Goal: Transaction & Acquisition: Purchase product/service

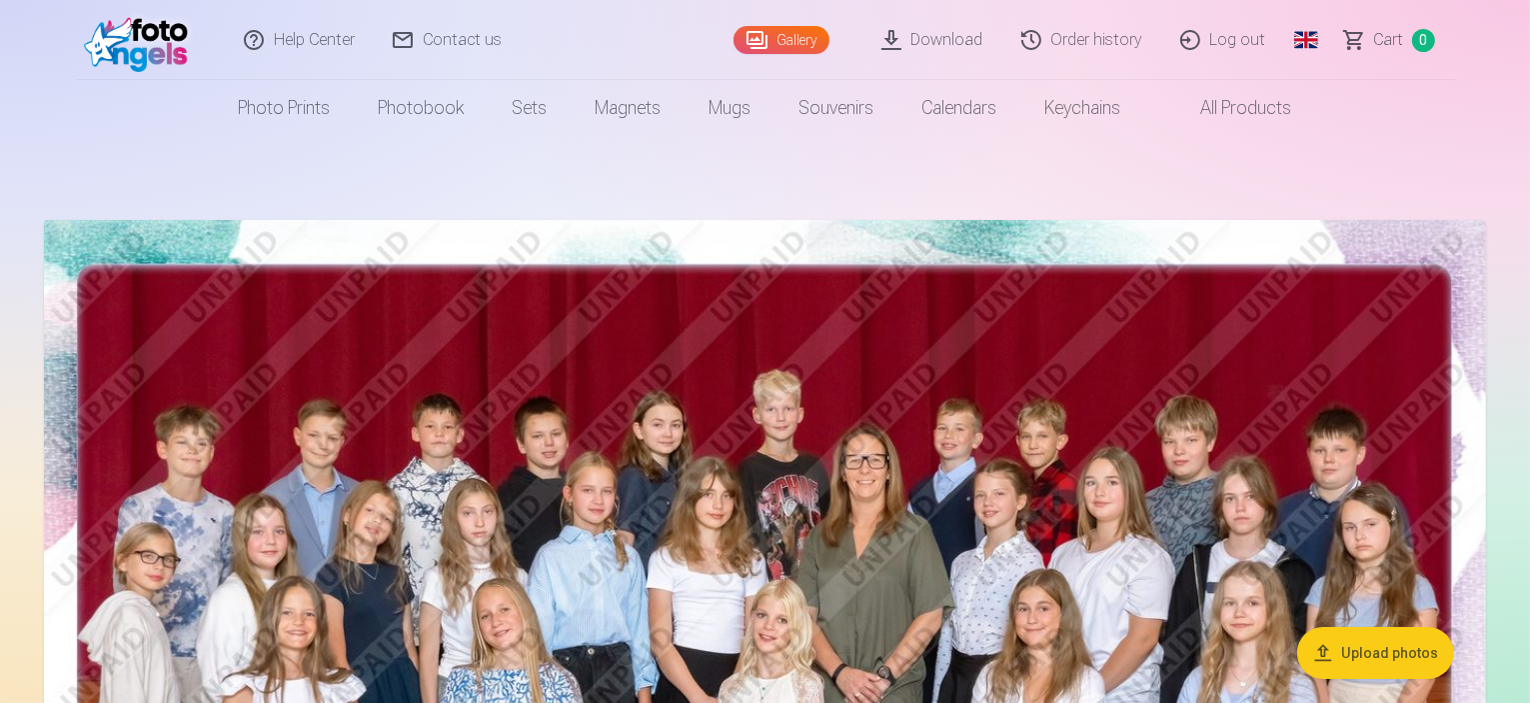
drag, startPoint x: 787, startPoint y: 35, endPoint x: 831, endPoint y: 40, distance: 44.3
click at [788, 35] on link "Gallery" at bounding box center [782, 40] width 96 height 28
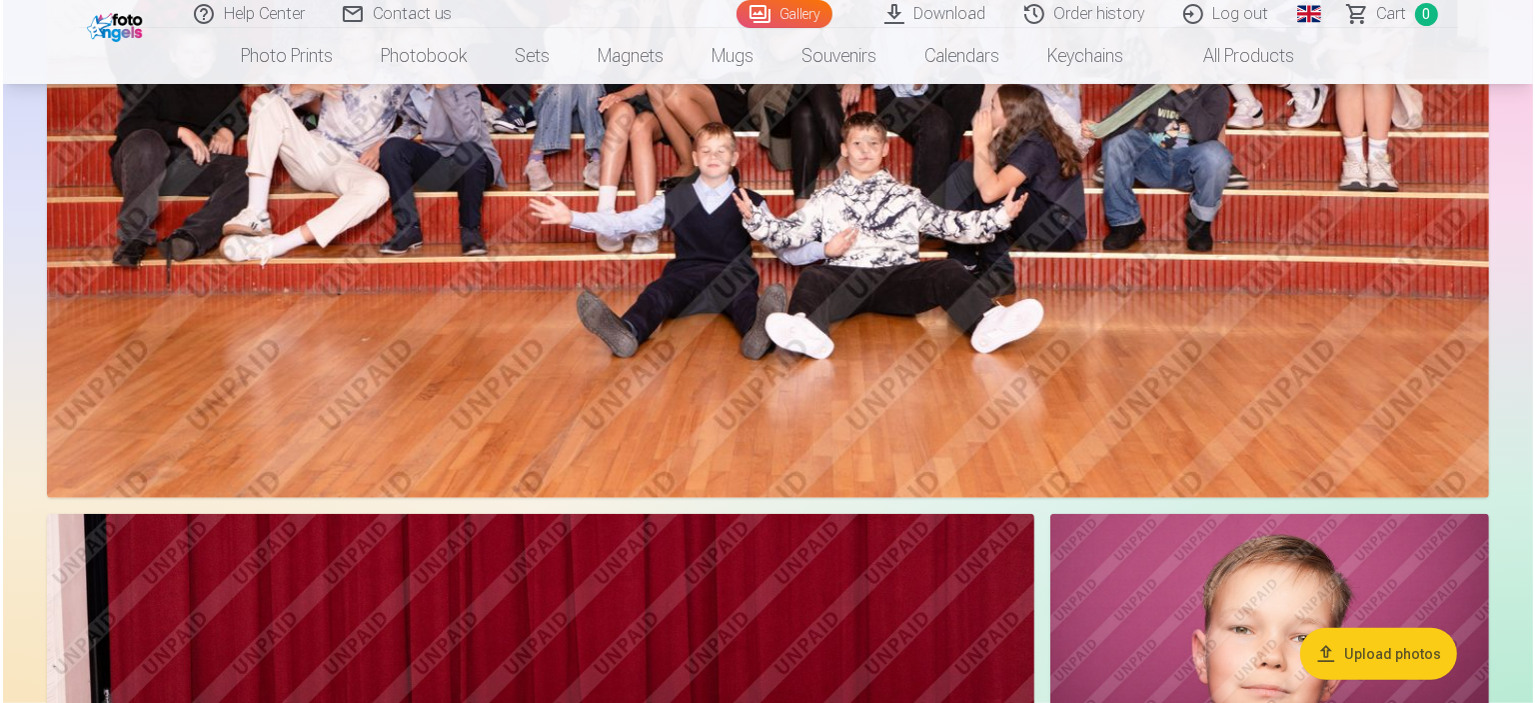
scroll to position [1399, 0]
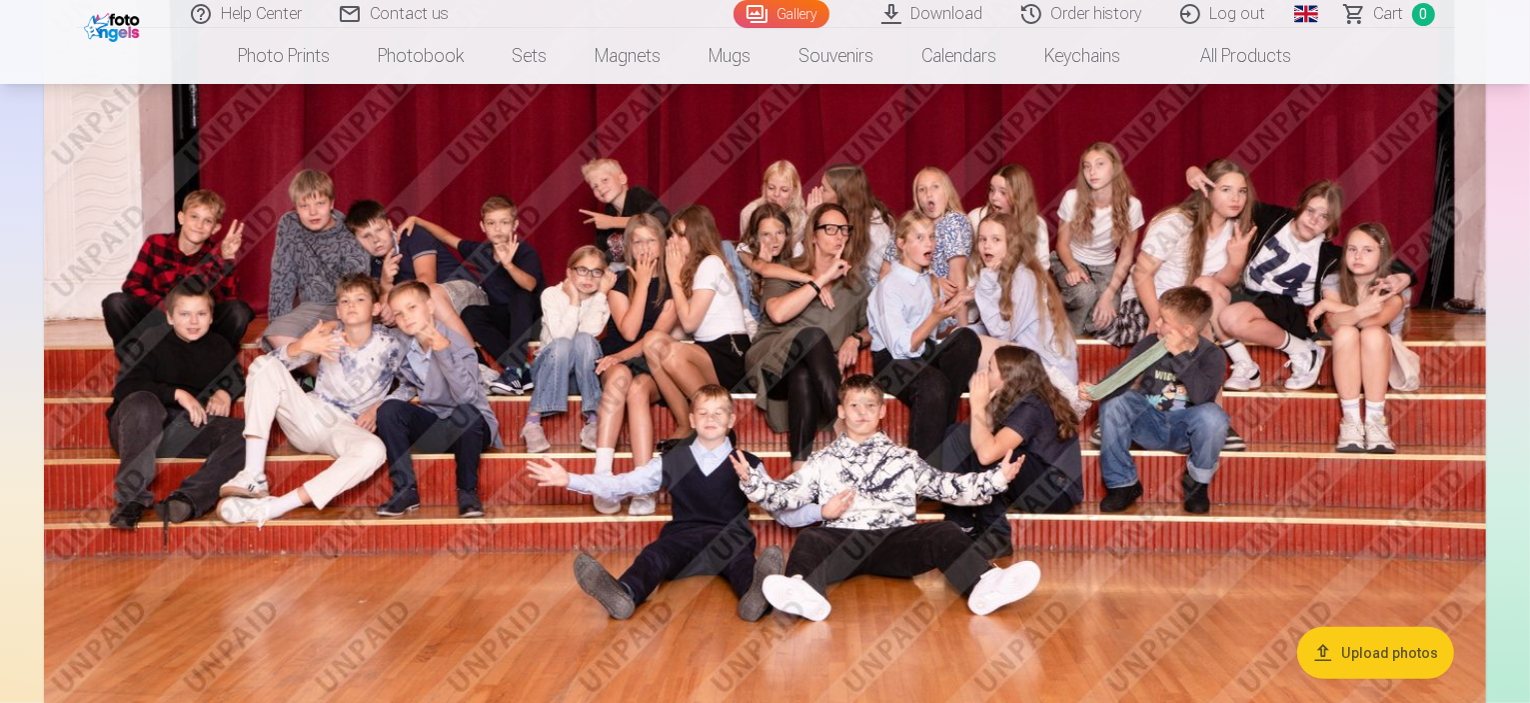
click at [709, 524] on img at bounding box center [765, 280] width 1442 height 962
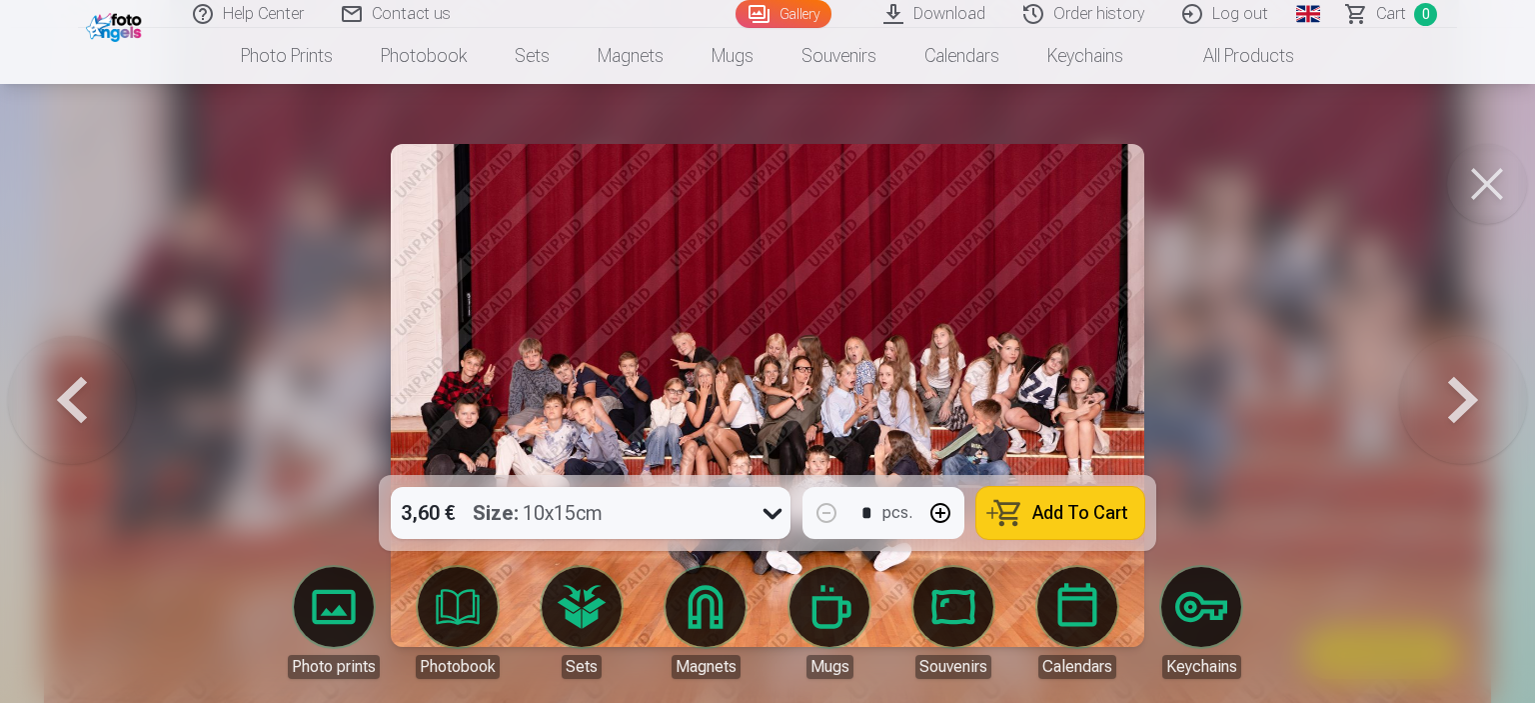
click at [69, 401] on button at bounding box center [72, 395] width 128 height 119
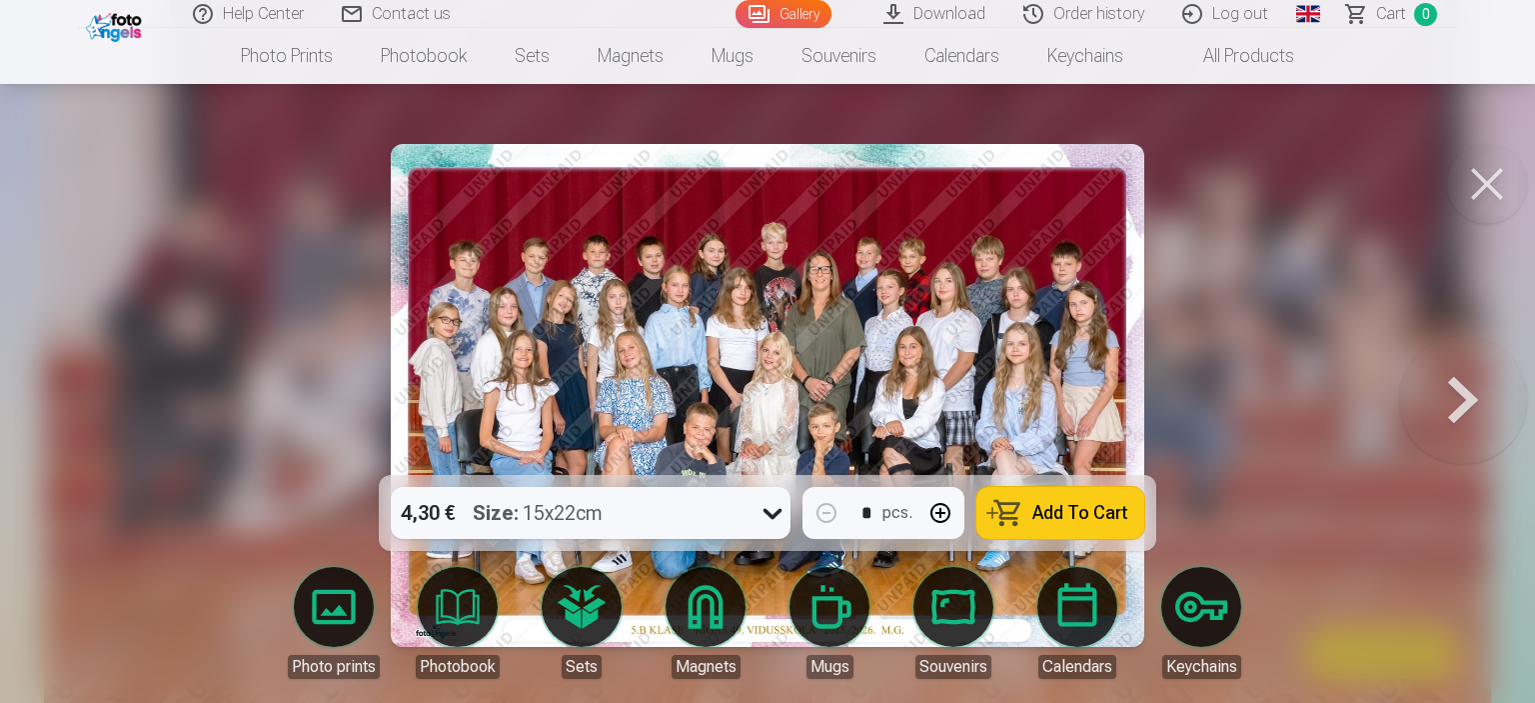
click at [1450, 402] on button at bounding box center [1463, 395] width 128 height 119
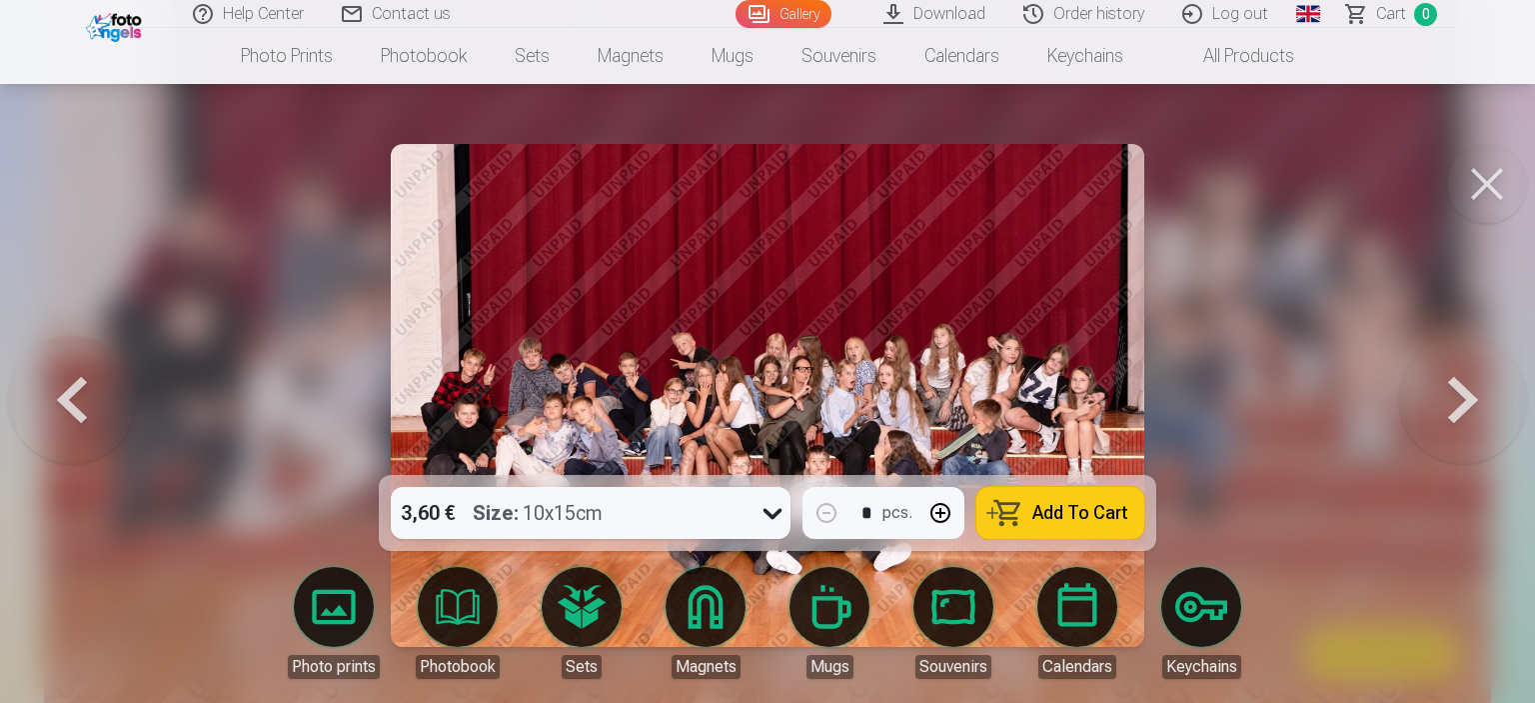
click at [1461, 416] on button at bounding box center [1463, 395] width 128 height 119
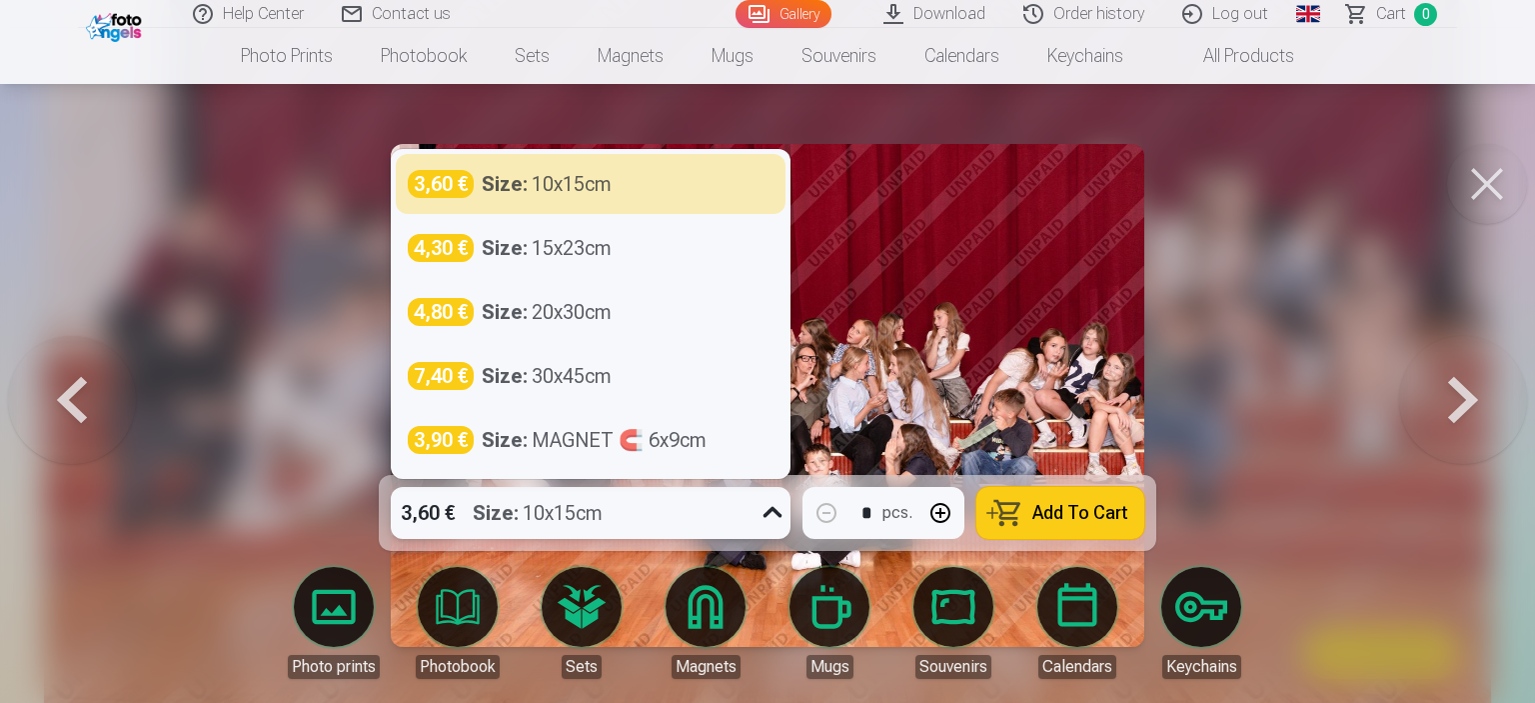
click at [767, 515] on icon at bounding box center [773, 513] width 32 height 32
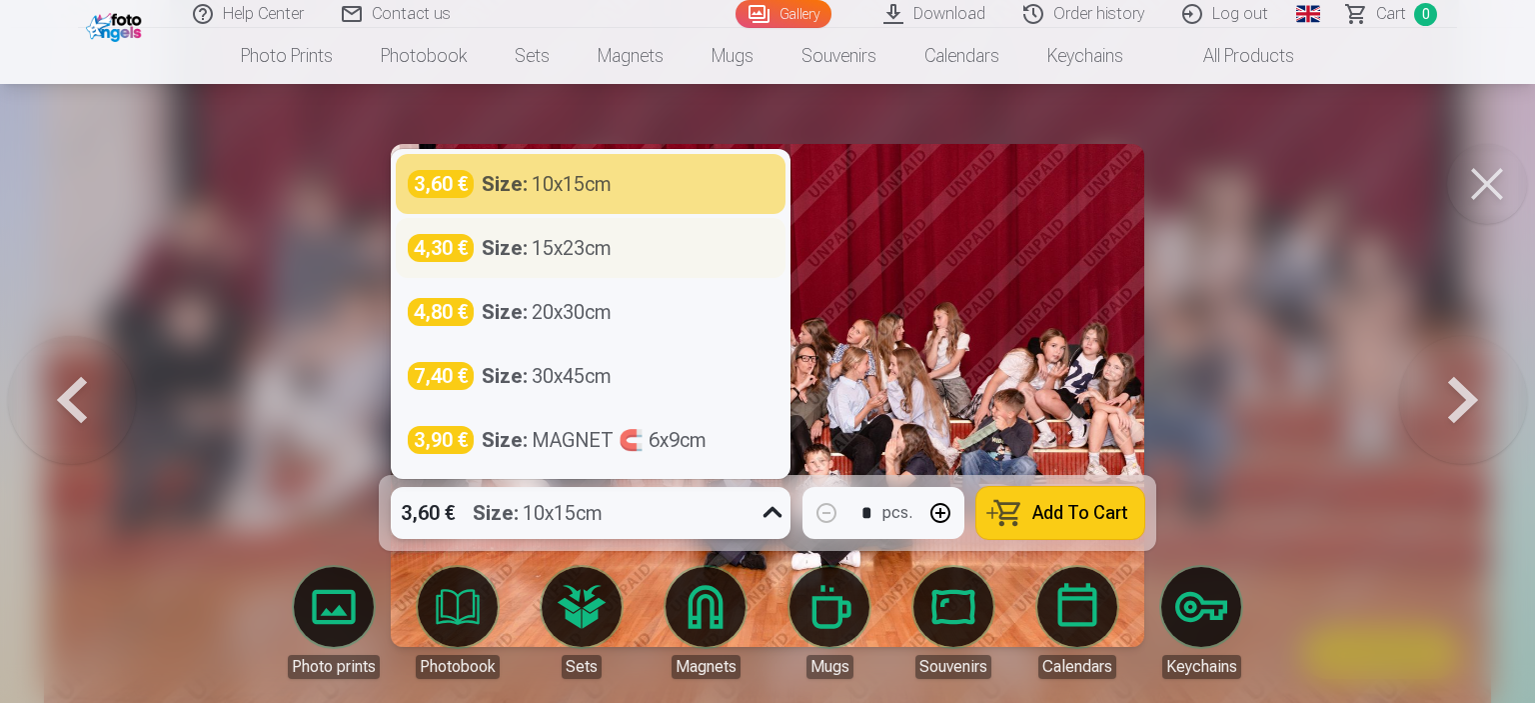
click at [609, 247] on div "Size : 15x23cm" at bounding box center [547, 248] width 130 height 28
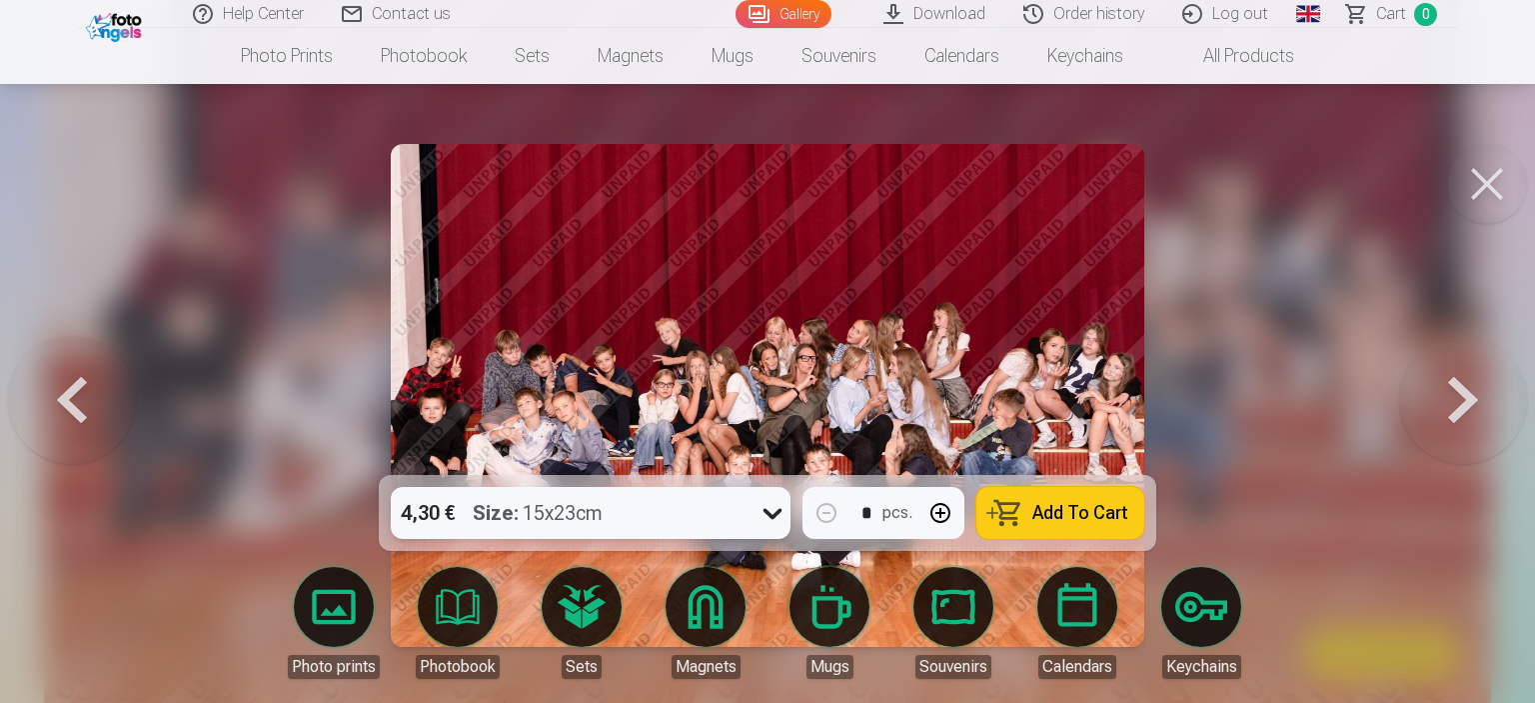
drag, startPoint x: 1080, startPoint y: 514, endPoint x: 1103, endPoint y: 501, distance: 26.4
click at [1080, 515] on span "Add To Cart" at bounding box center [1080, 513] width 96 height 18
click at [56, 396] on button at bounding box center [72, 395] width 128 height 119
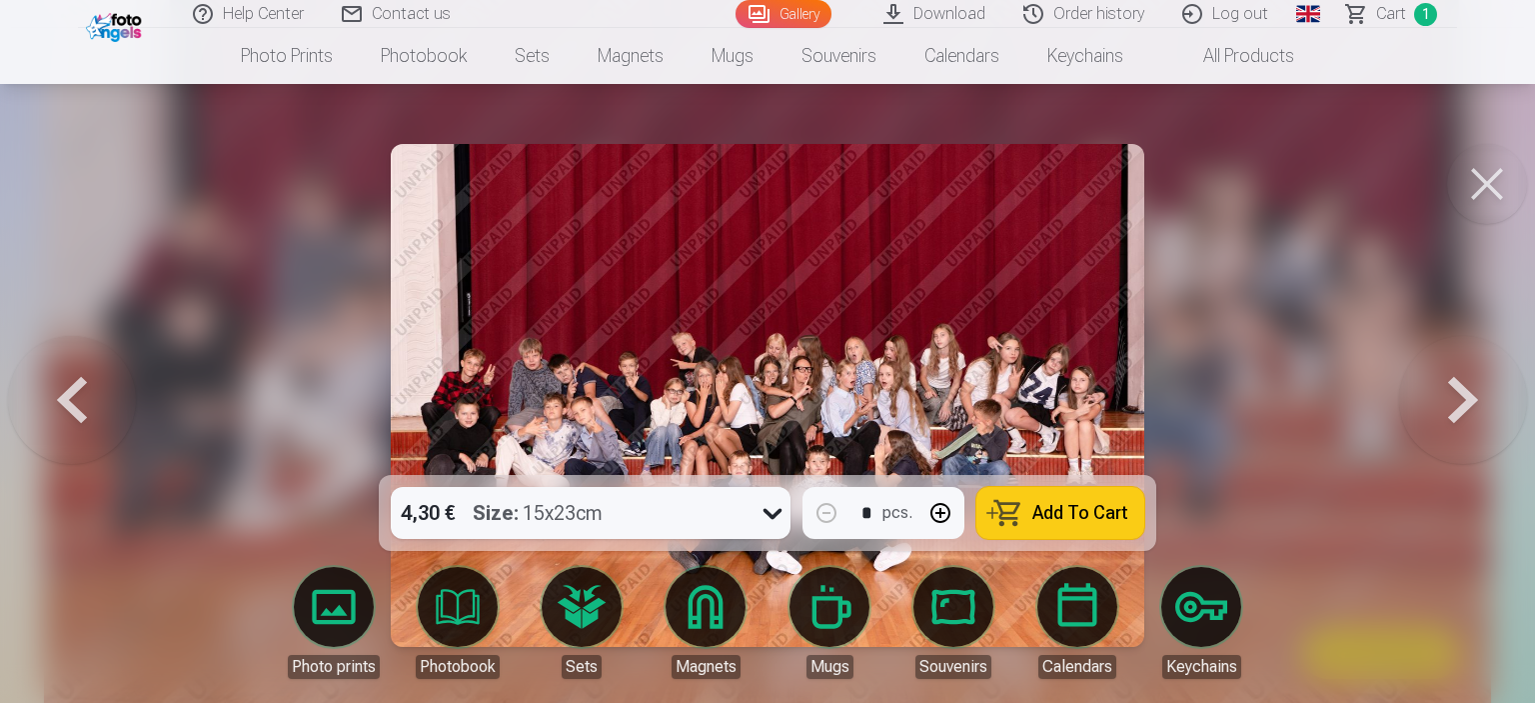
click at [1469, 398] on button at bounding box center [1463, 395] width 128 height 119
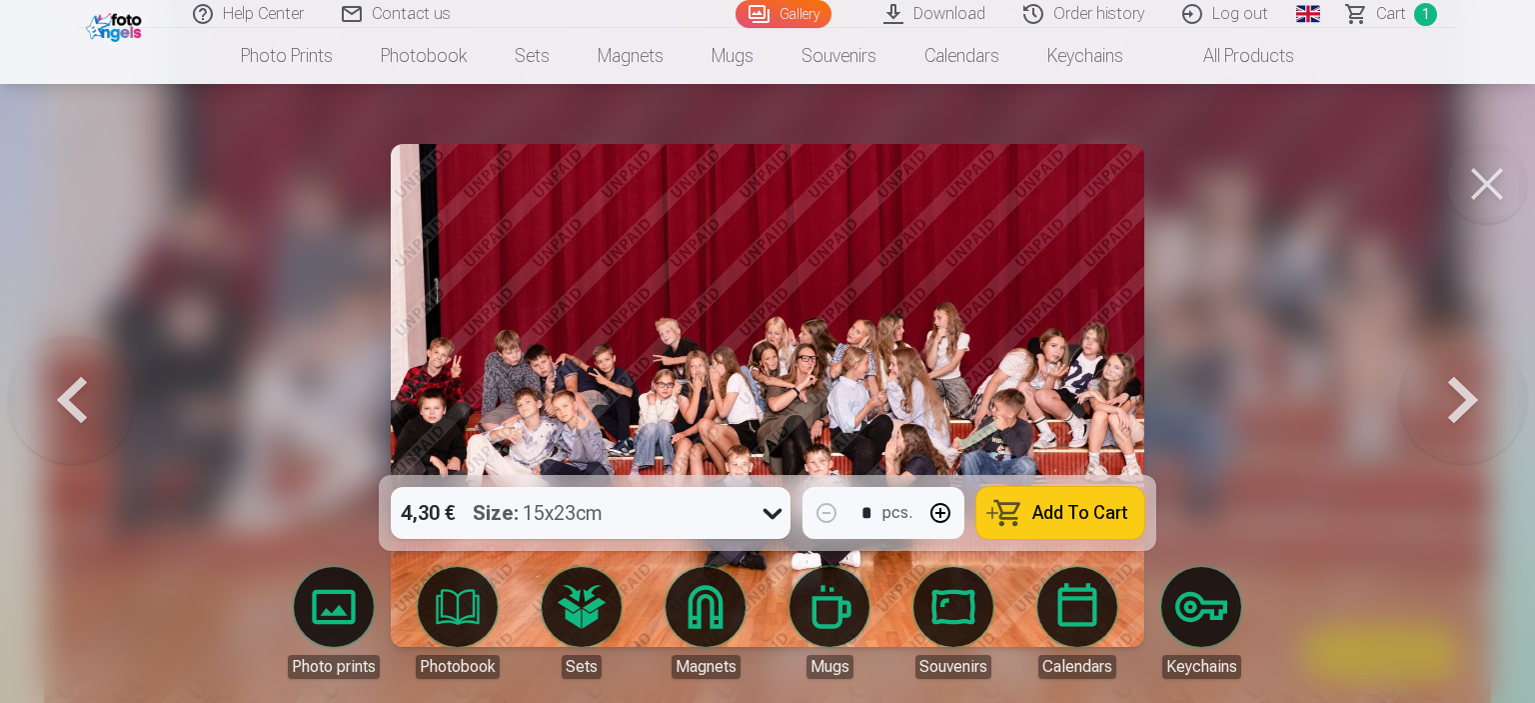
click at [65, 399] on button at bounding box center [72, 395] width 128 height 119
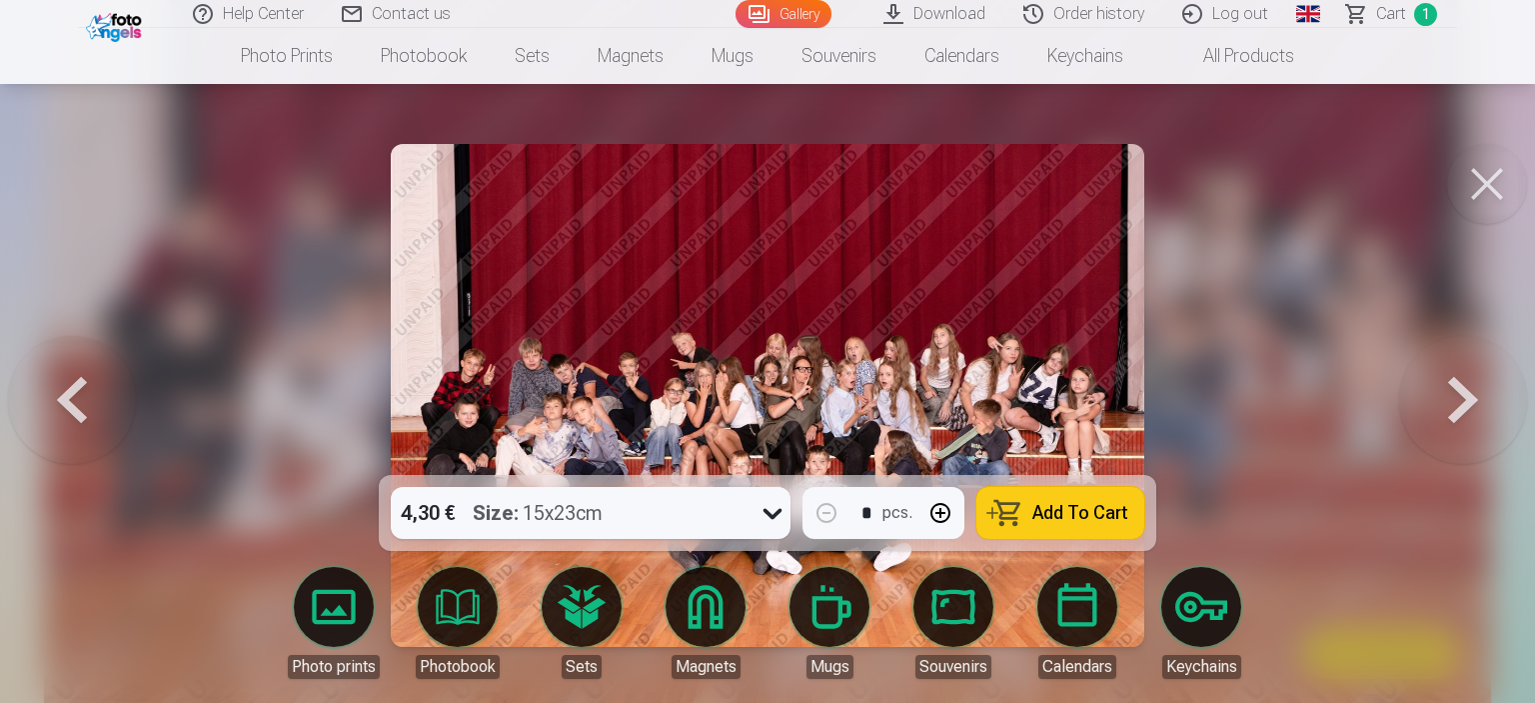
click at [1469, 379] on button at bounding box center [1463, 395] width 128 height 119
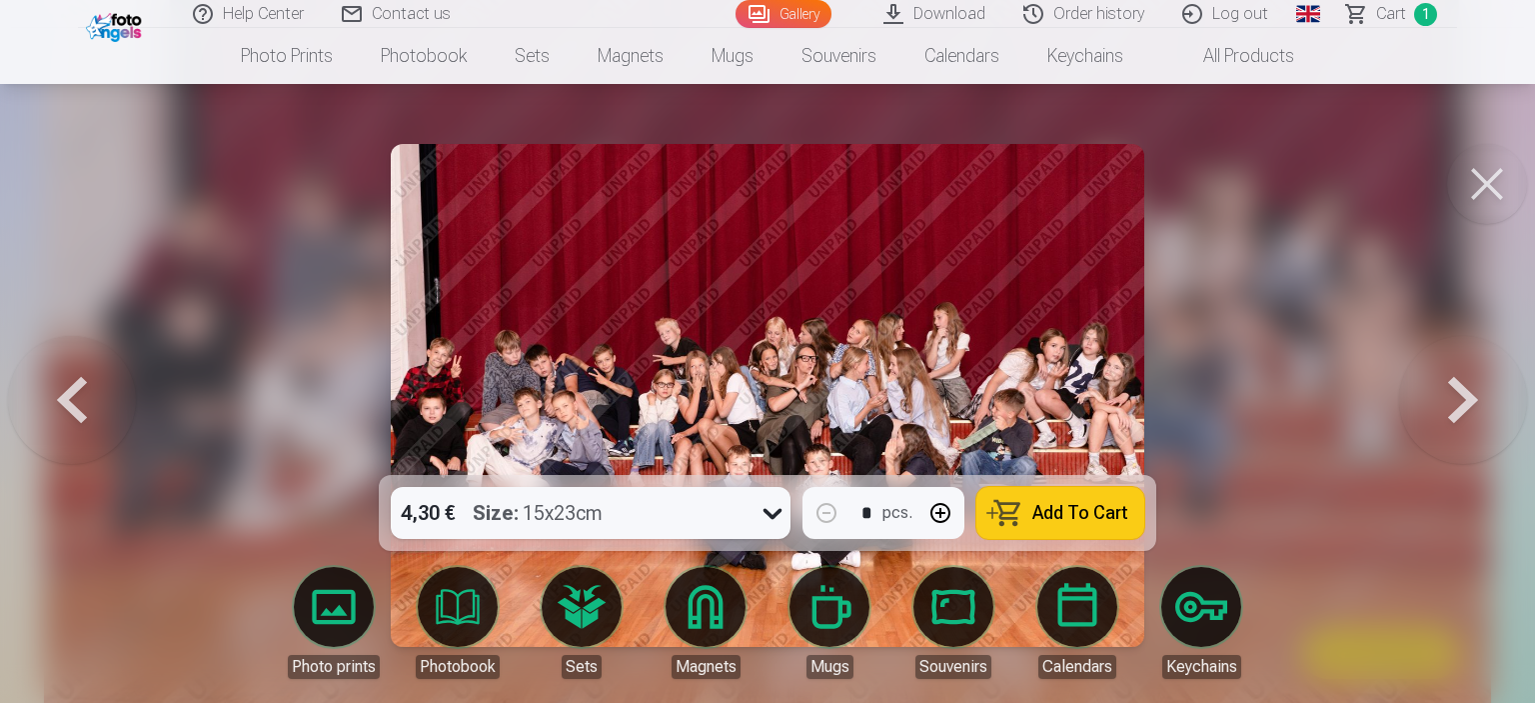
click at [62, 402] on button at bounding box center [72, 395] width 128 height 119
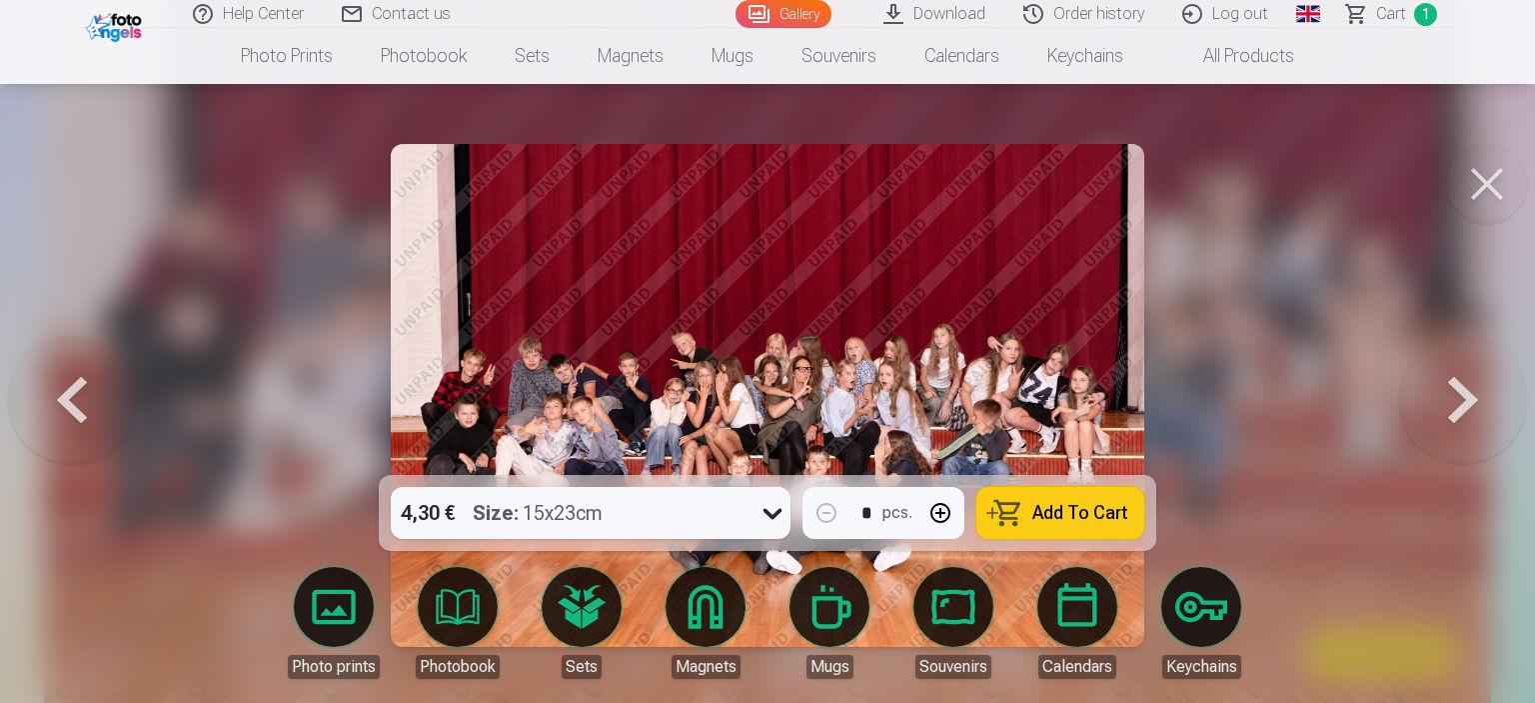
click at [1439, 406] on button at bounding box center [1463, 395] width 128 height 119
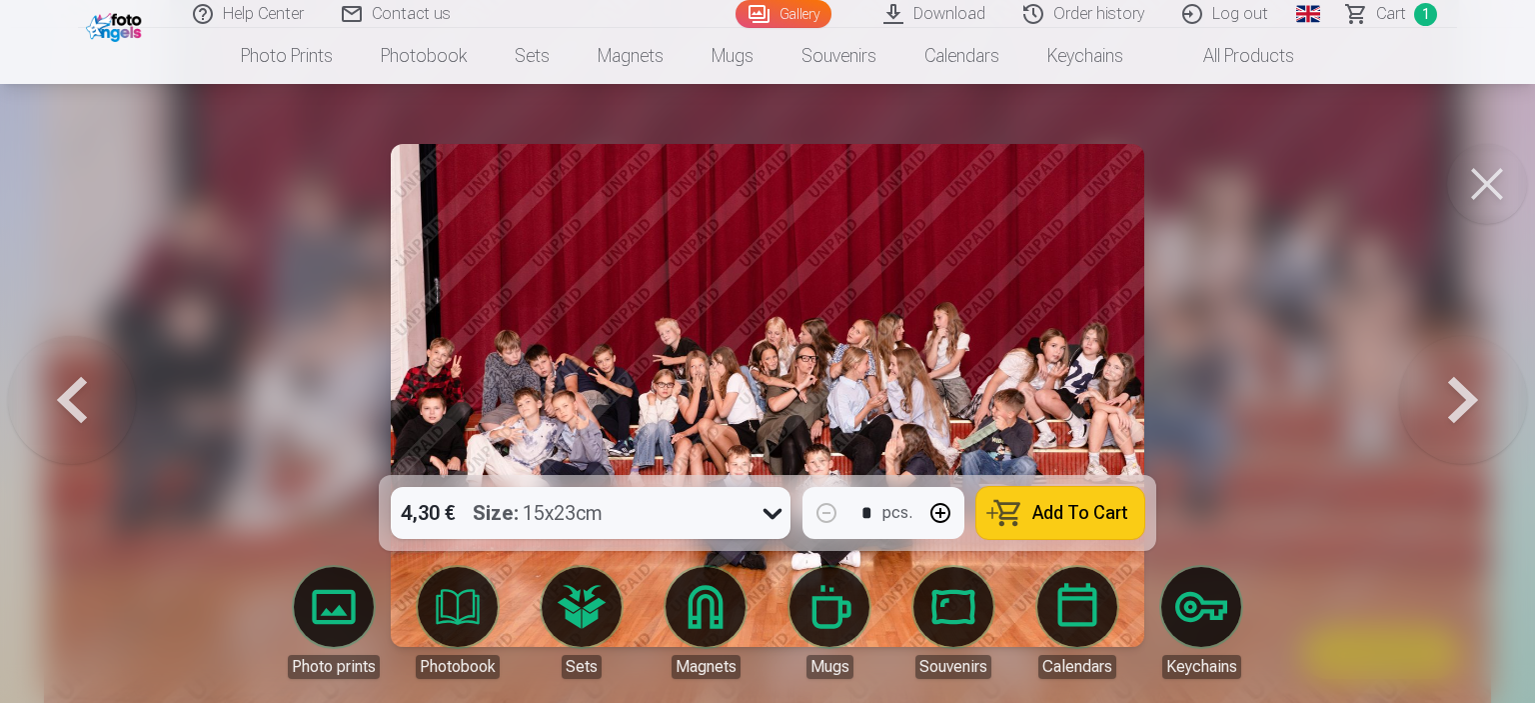
click at [1494, 181] on button at bounding box center [1487, 184] width 80 height 80
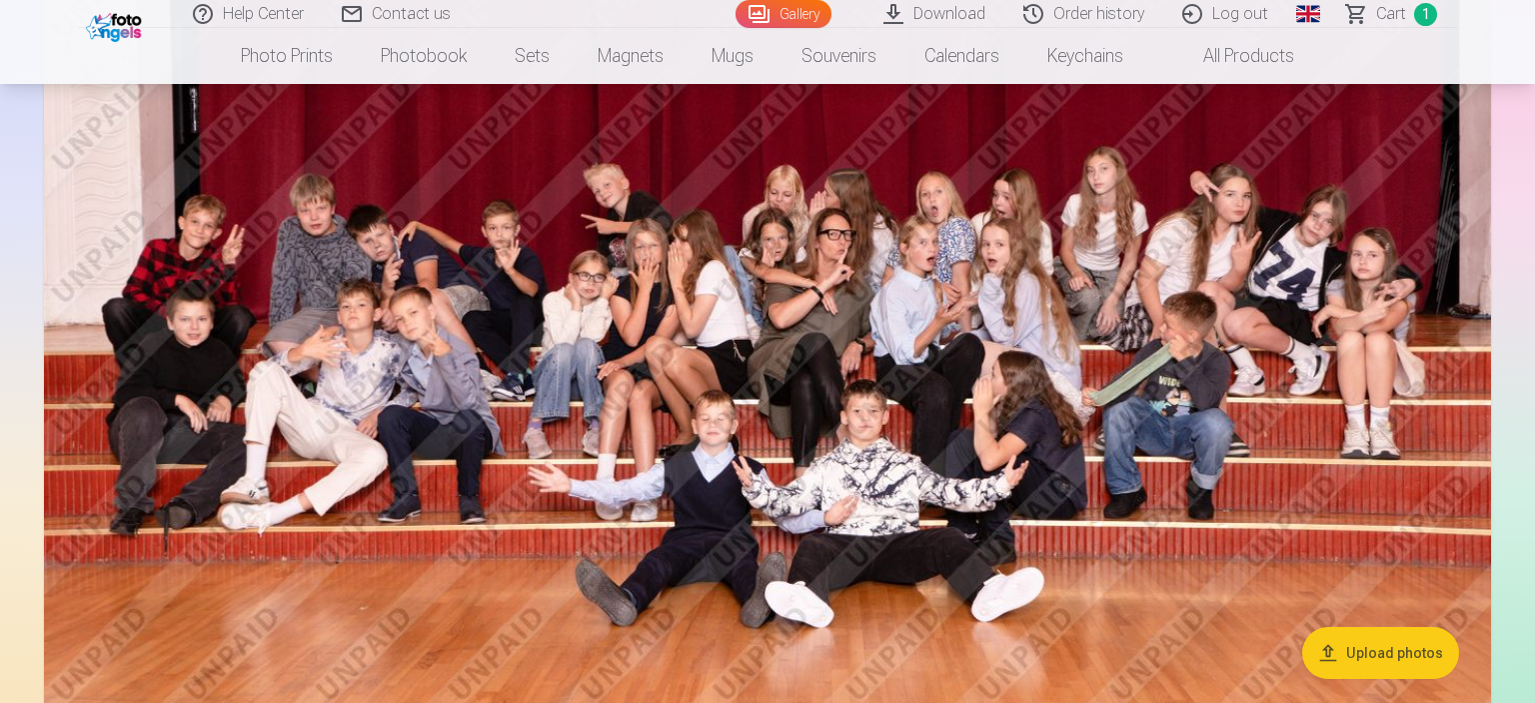
scroll to position [1395, 0]
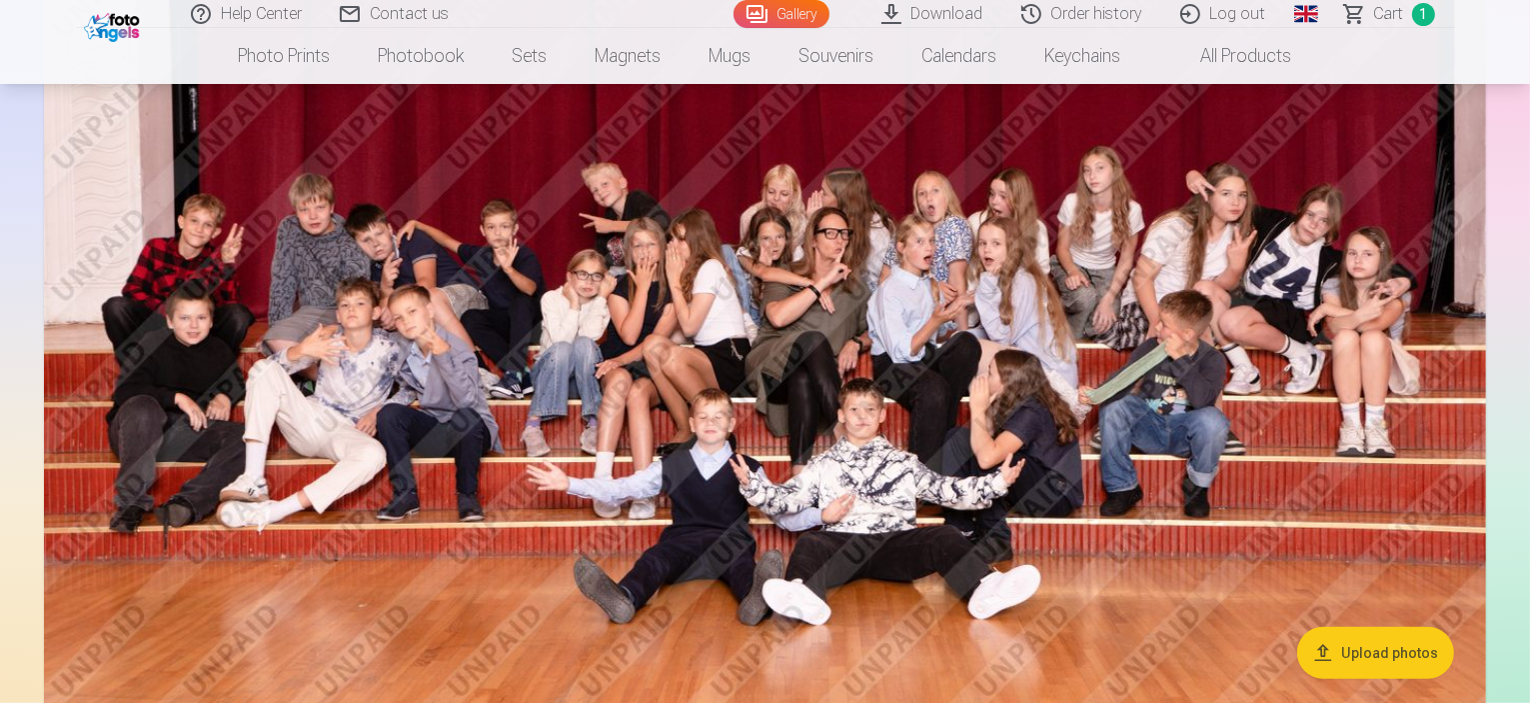
click at [1411, 527] on img at bounding box center [765, 284] width 1442 height 962
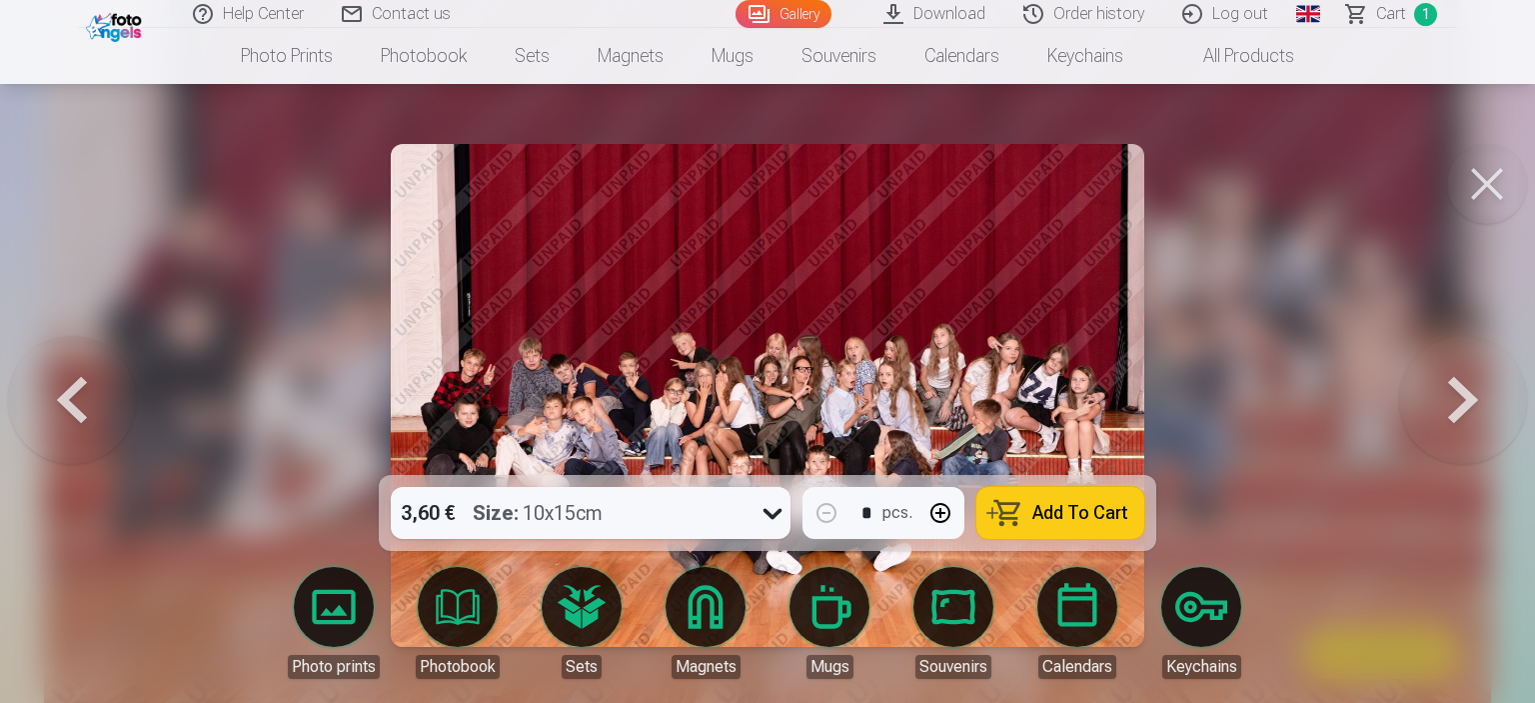
click at [1475, 184] on button at bounding box center [1487, 184] width 80 height 80
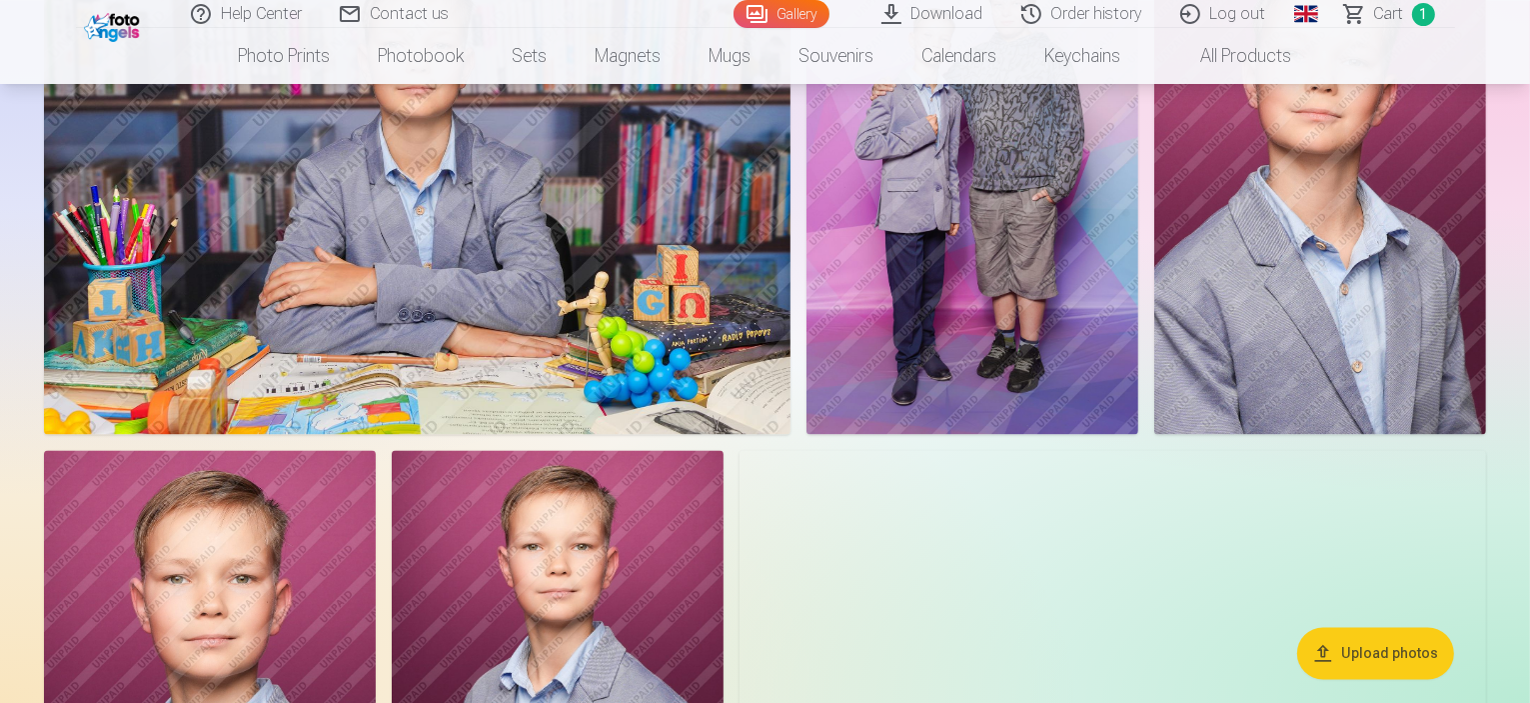
scroll to position [3591, 0]
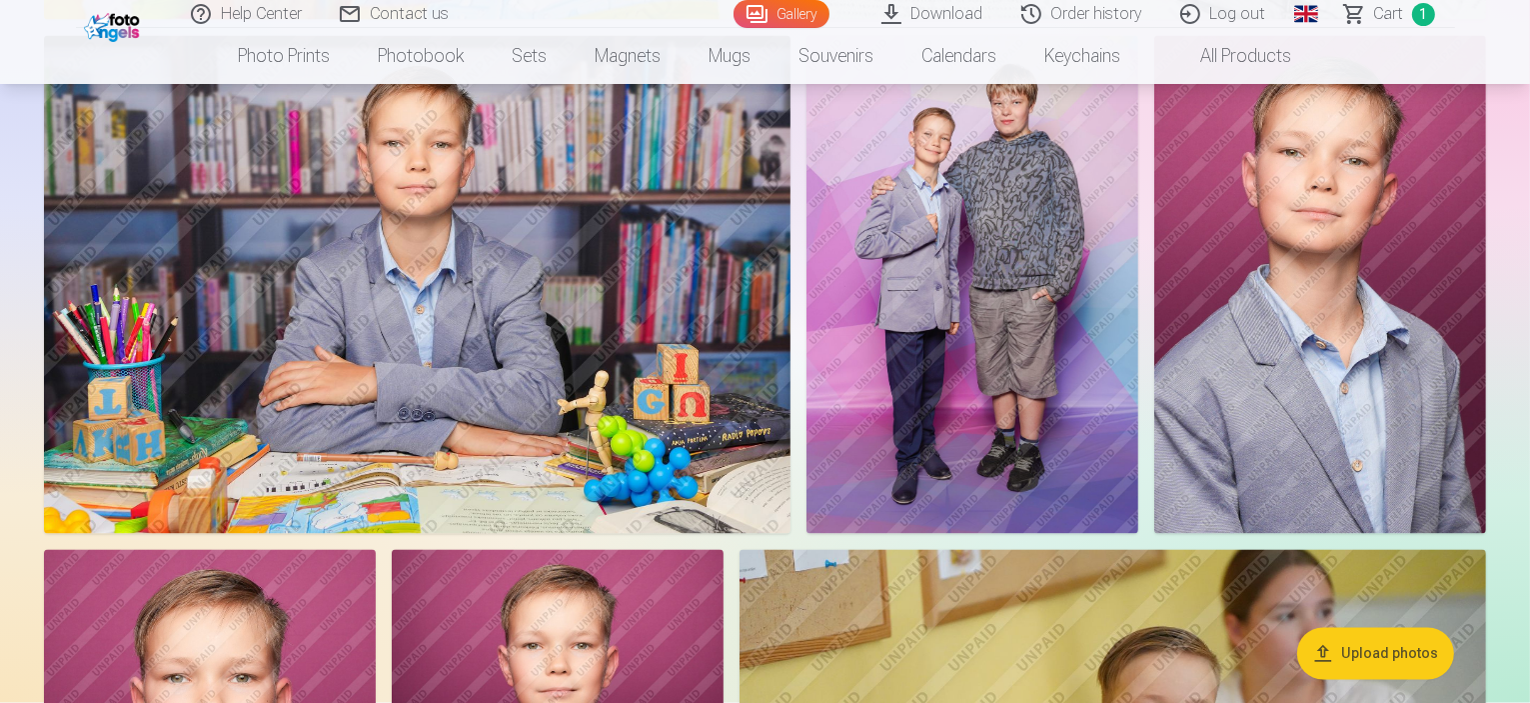
click at [1138, 372] on img at bounding box center [973, 285] width 332 height 498
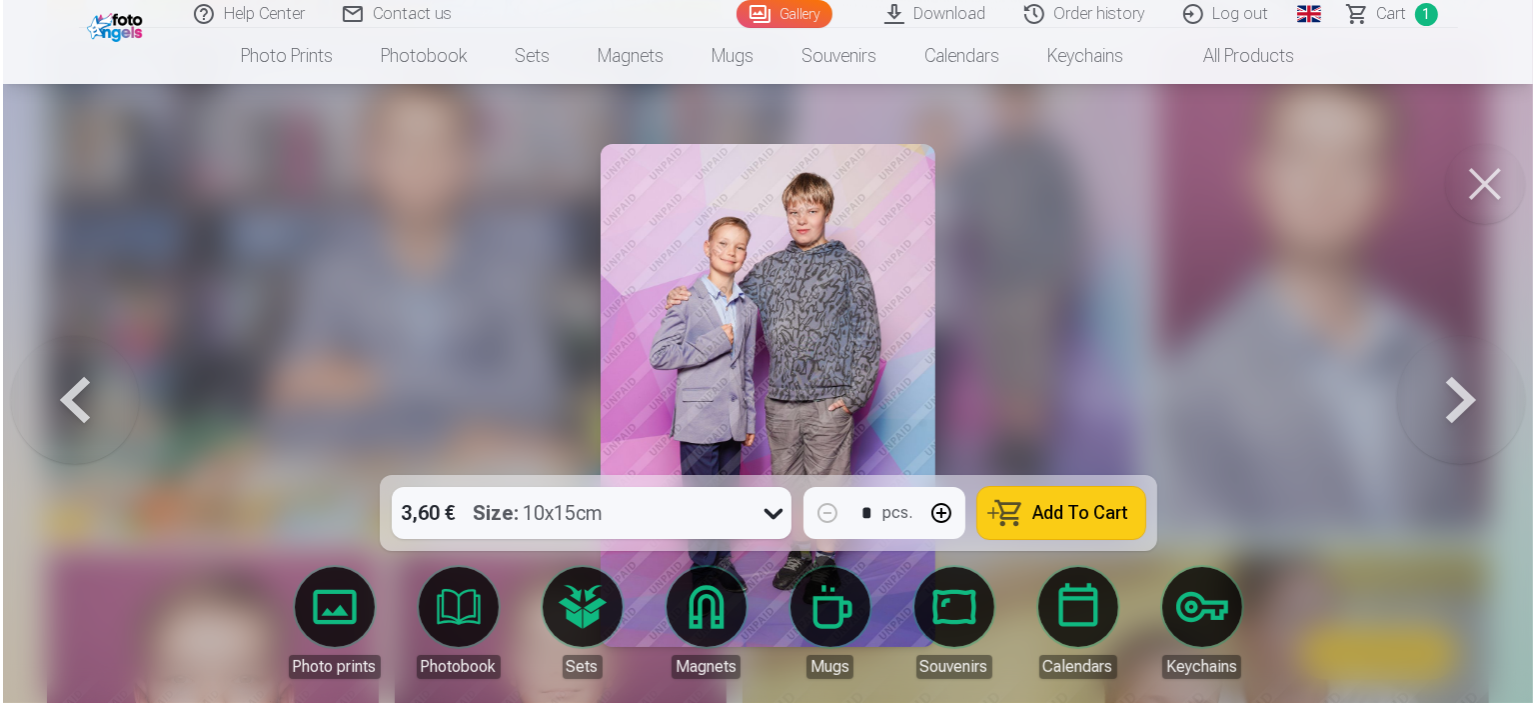
scroll to position [3800, 0]
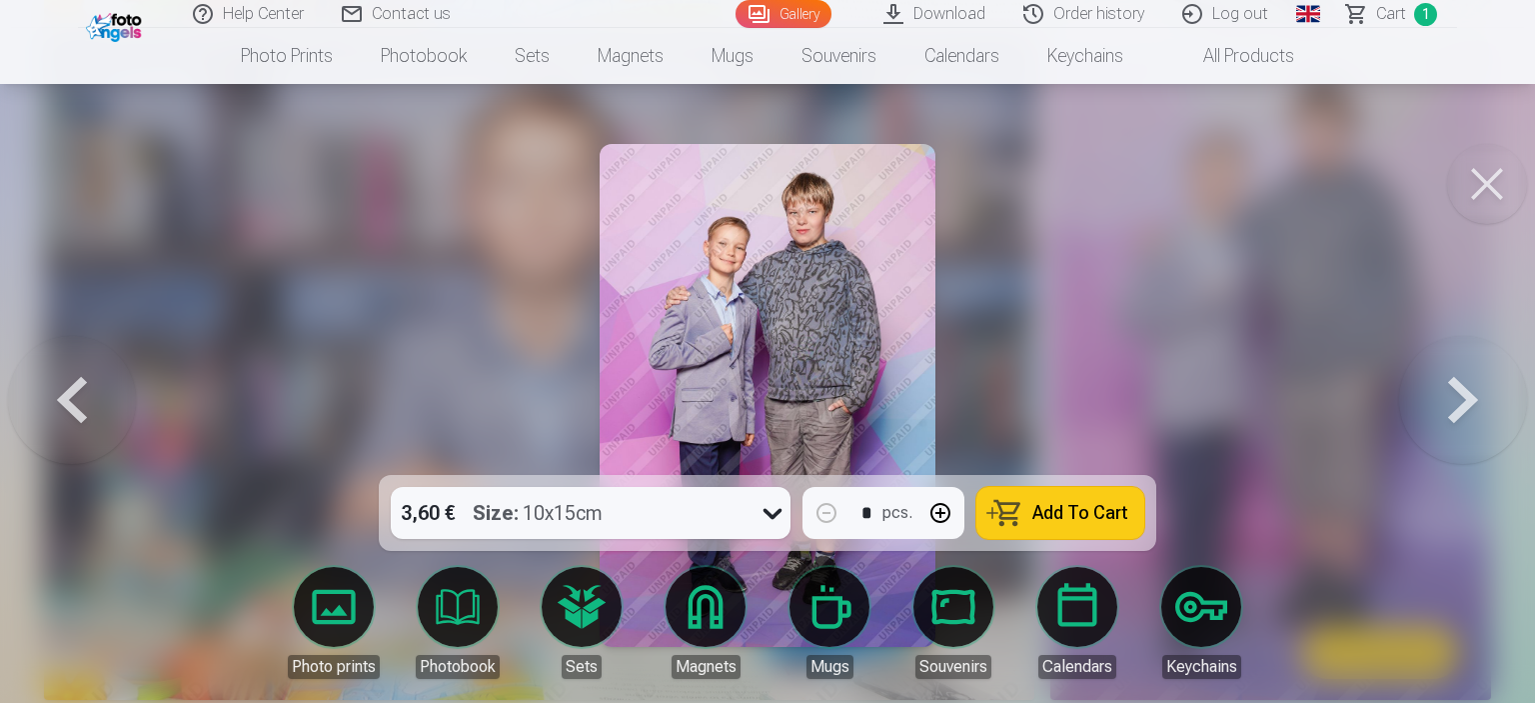
click at [794, 333] on img at bounding box center [767, 395] width 335 height 503
drag, startPoint x: 72, startPoint y: 405, endPoint x: 148, endPoint y: 406, distance: 76.0
click at [72, 406] on button at bounding box center [72, 395] width 128 height 119
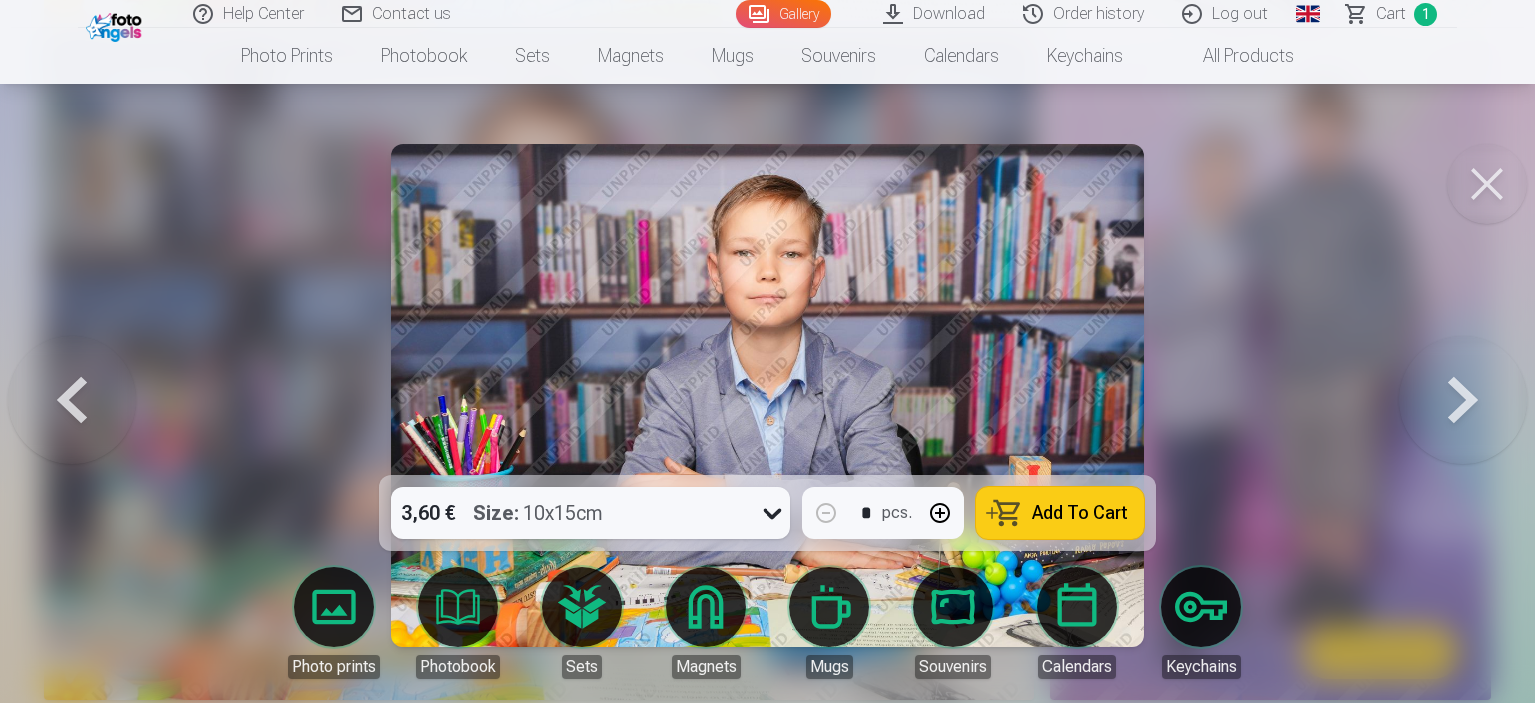
click at [1463, 176] on button at bounding box center [1487, 184] width 80 height 80
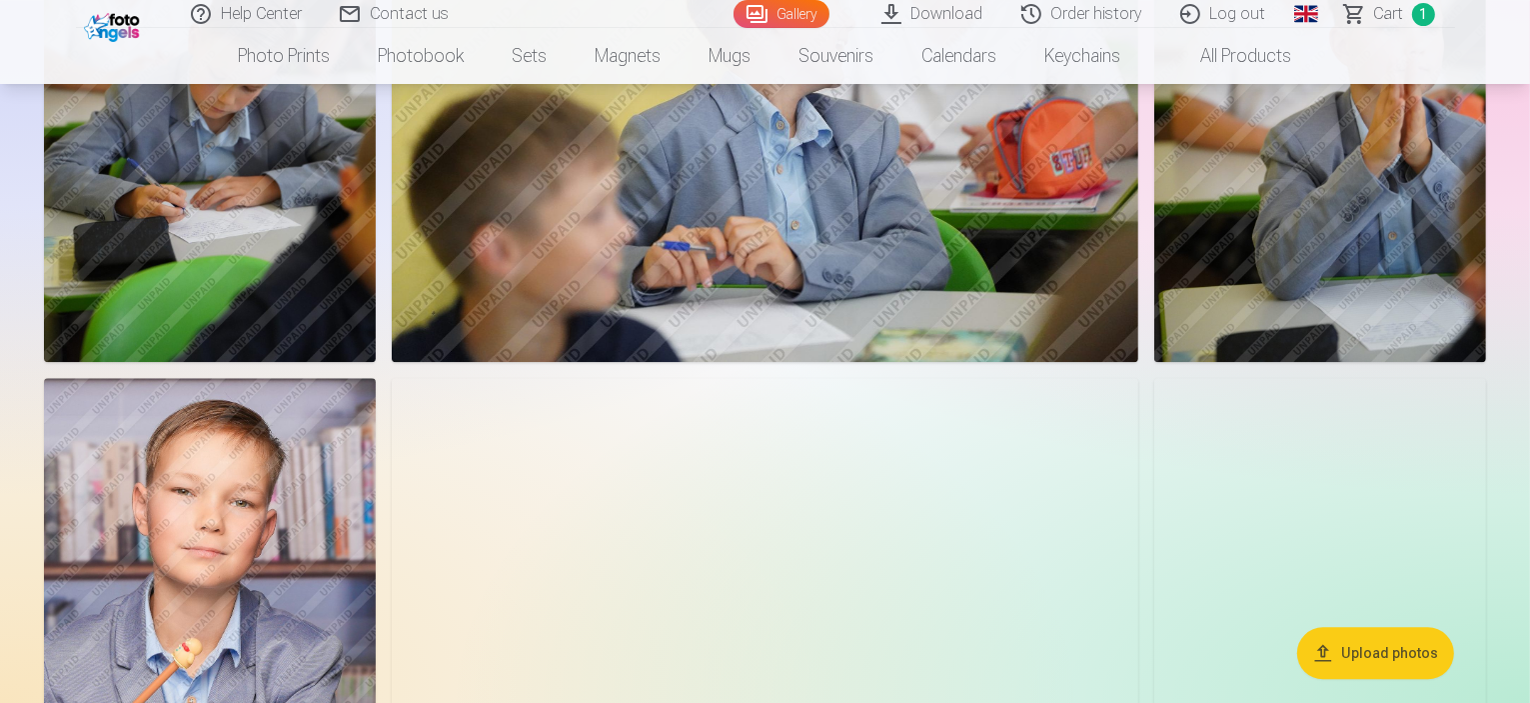
scroll to position [5290, 0]
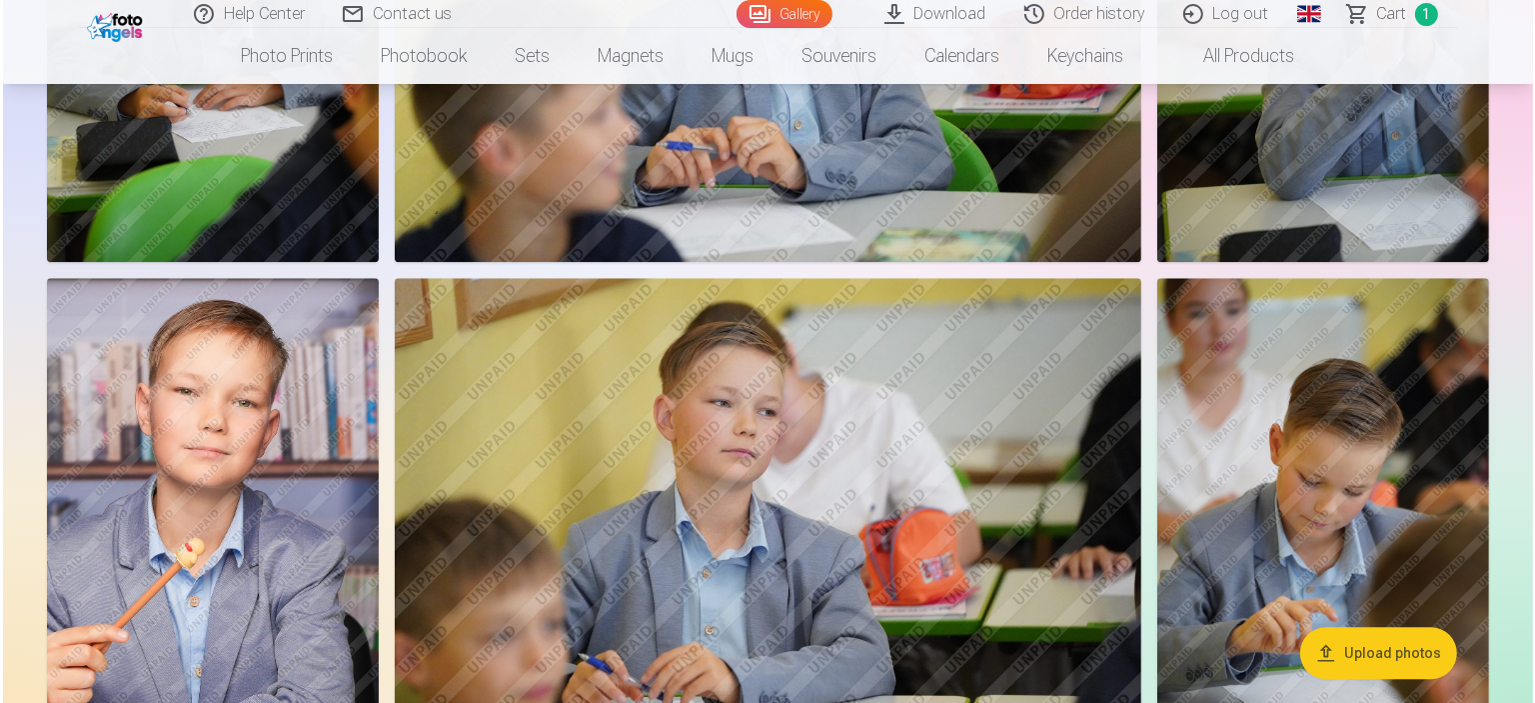
scroll to position [5105, 0]
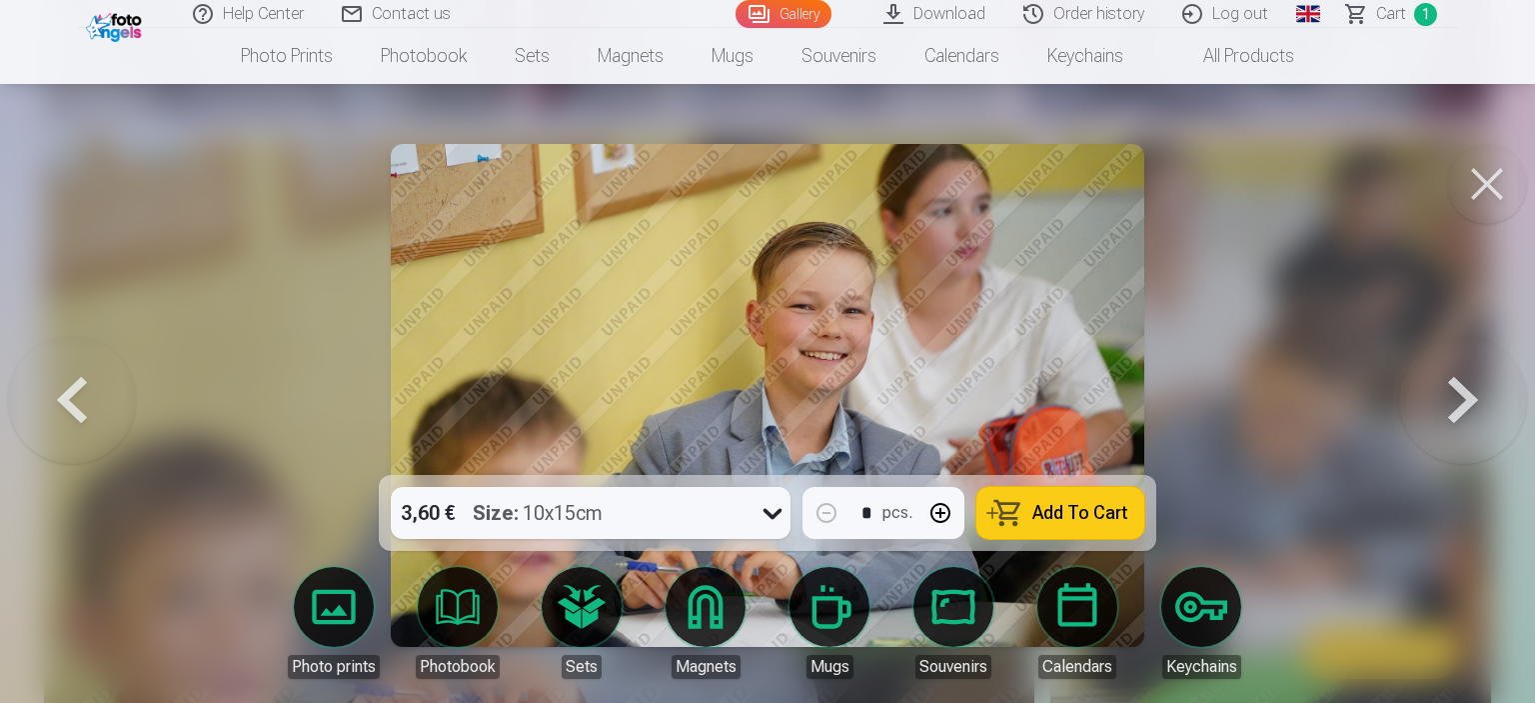
click at [1466, 397] on button at bounding box center [1463, 395] width 128 height 119
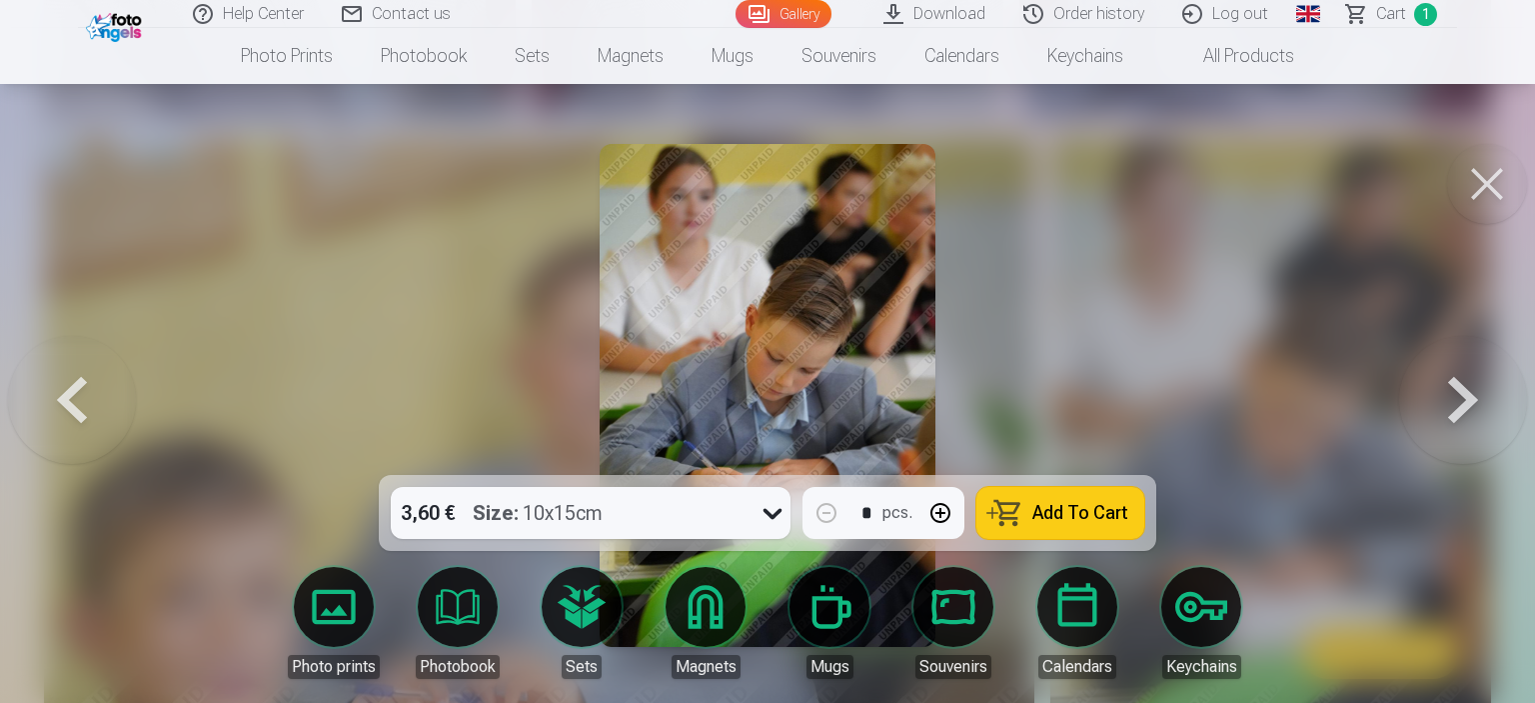
click at [1466, 397] on button at bounding box center [1463, 395] width 128 height 119
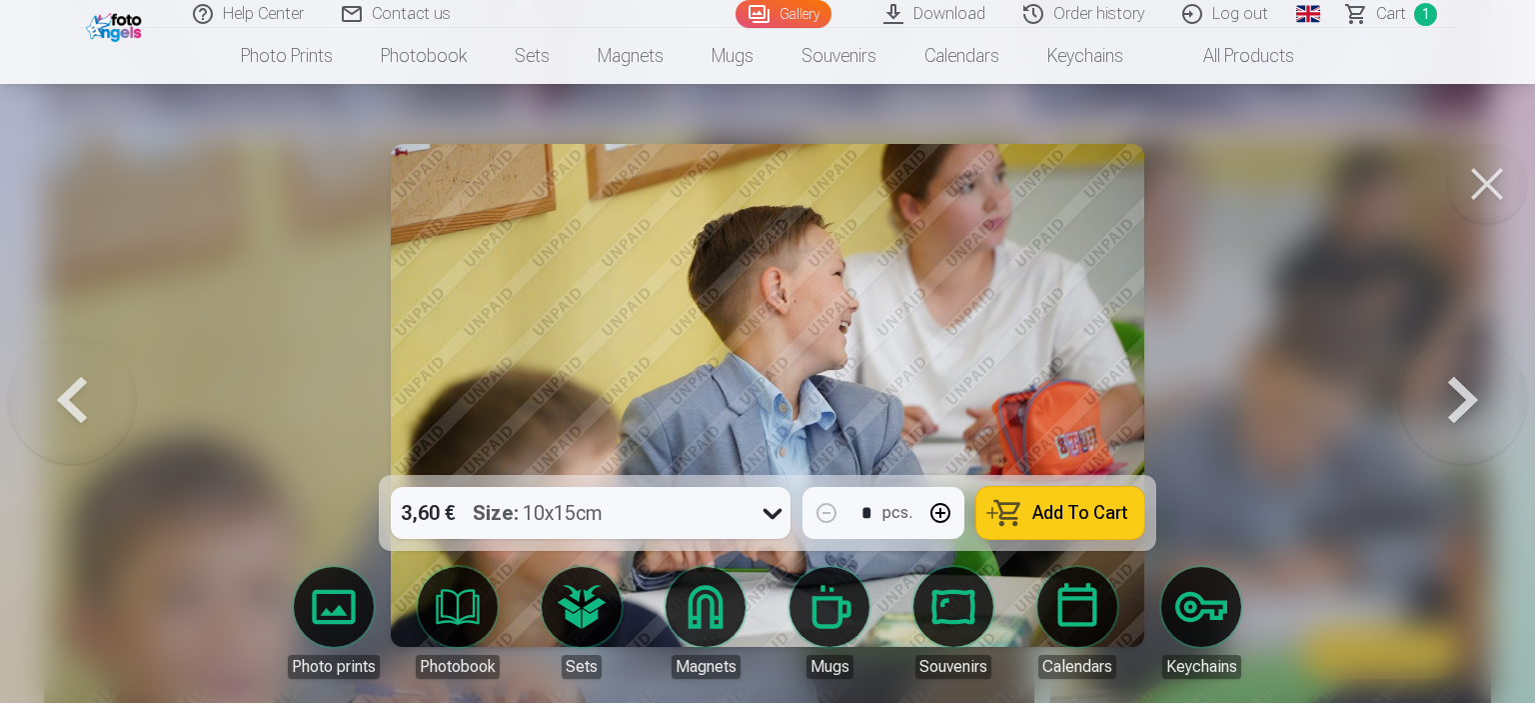
click at [1466, 397] on button at bounding box center [1463, 395] width 128 height 119
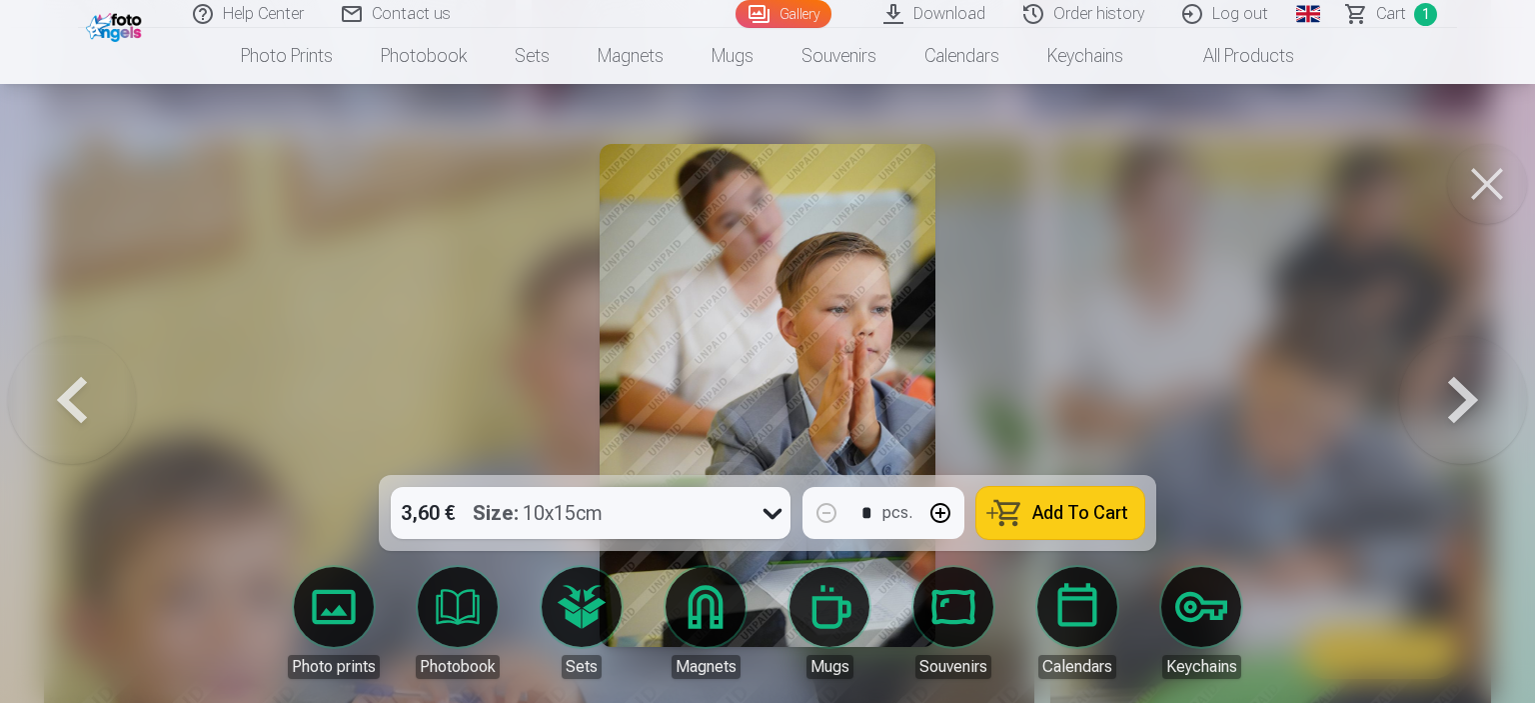
click at [1466, 397] on button at bounding box center [1463, 395] width 128 height 119
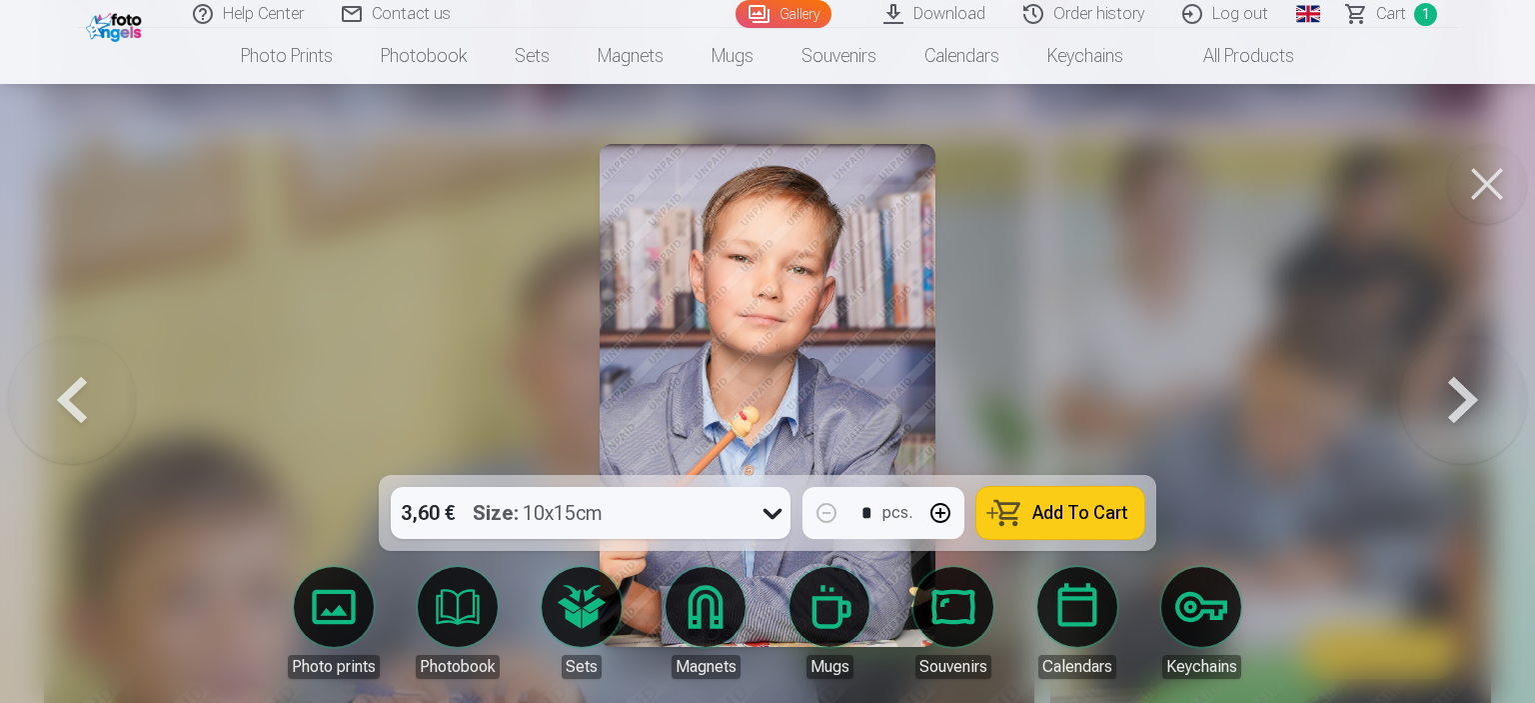
click at [1470, 399] on button at bounding box center [1463, 395] width 128 height 119
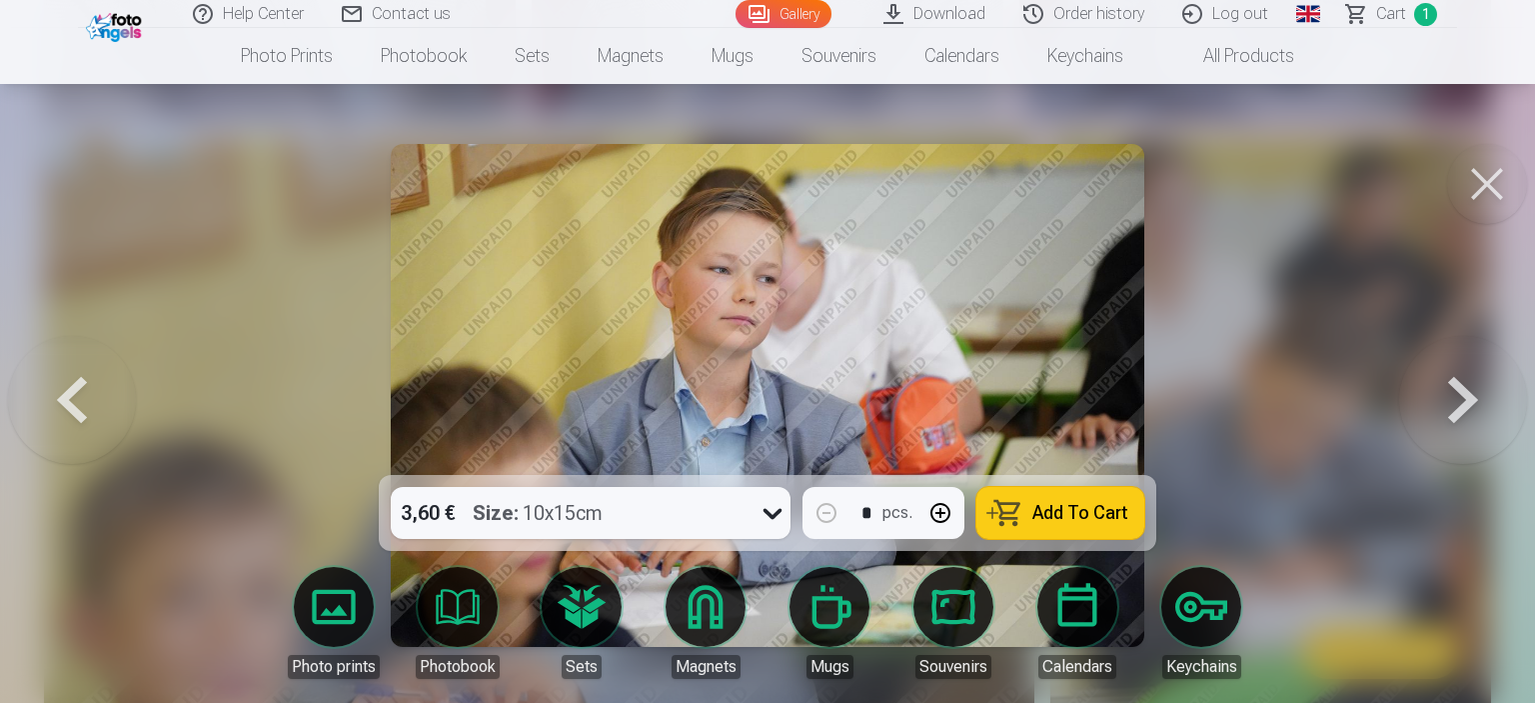
click at [84, 399] on button at bounding box center [72, 395] width 128 height 119
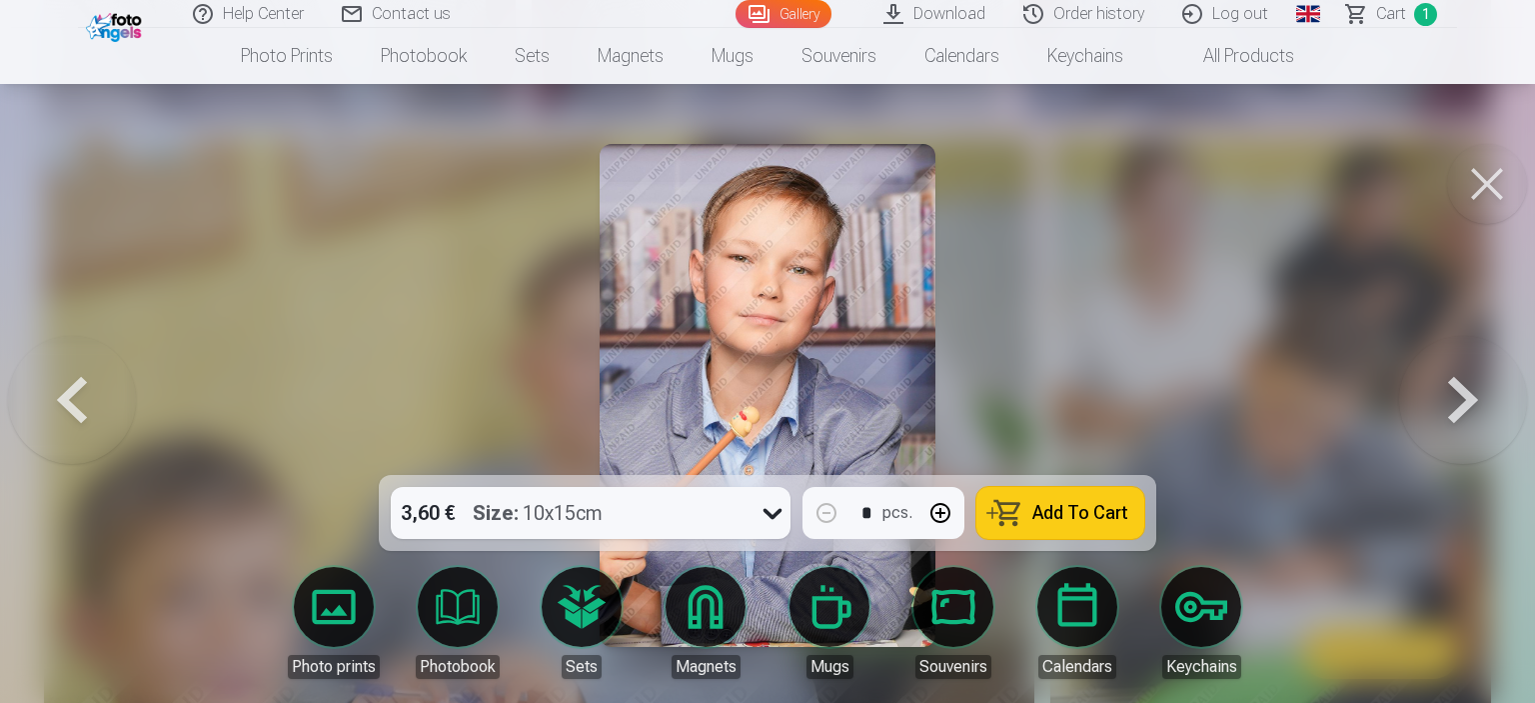
click at [1079, 500] on button "Add To Cart" at bounding box center [1060, 513] width 168 height 52
click at [1469, 195] on button at bounding box center [1487, 184] width 80 height 80
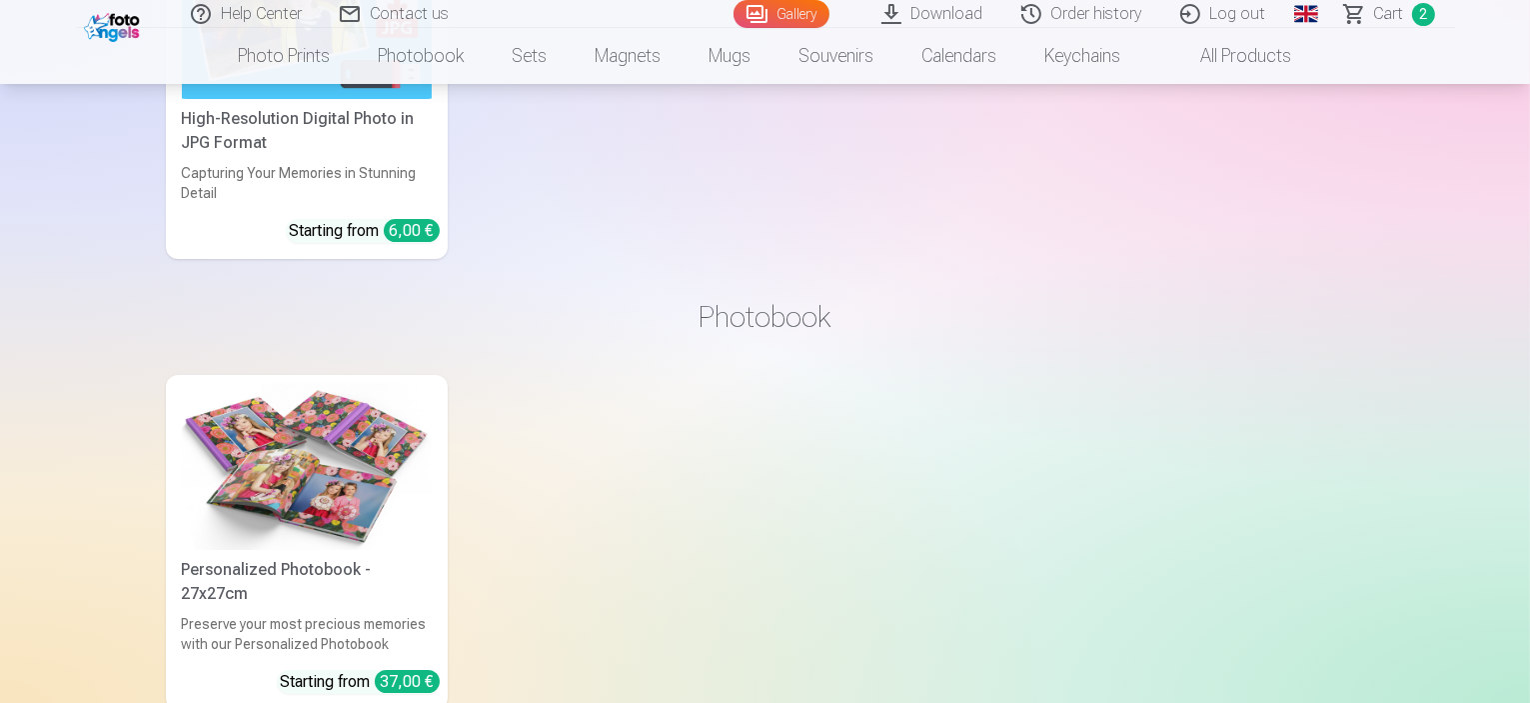
scroll to position [6989, 0]
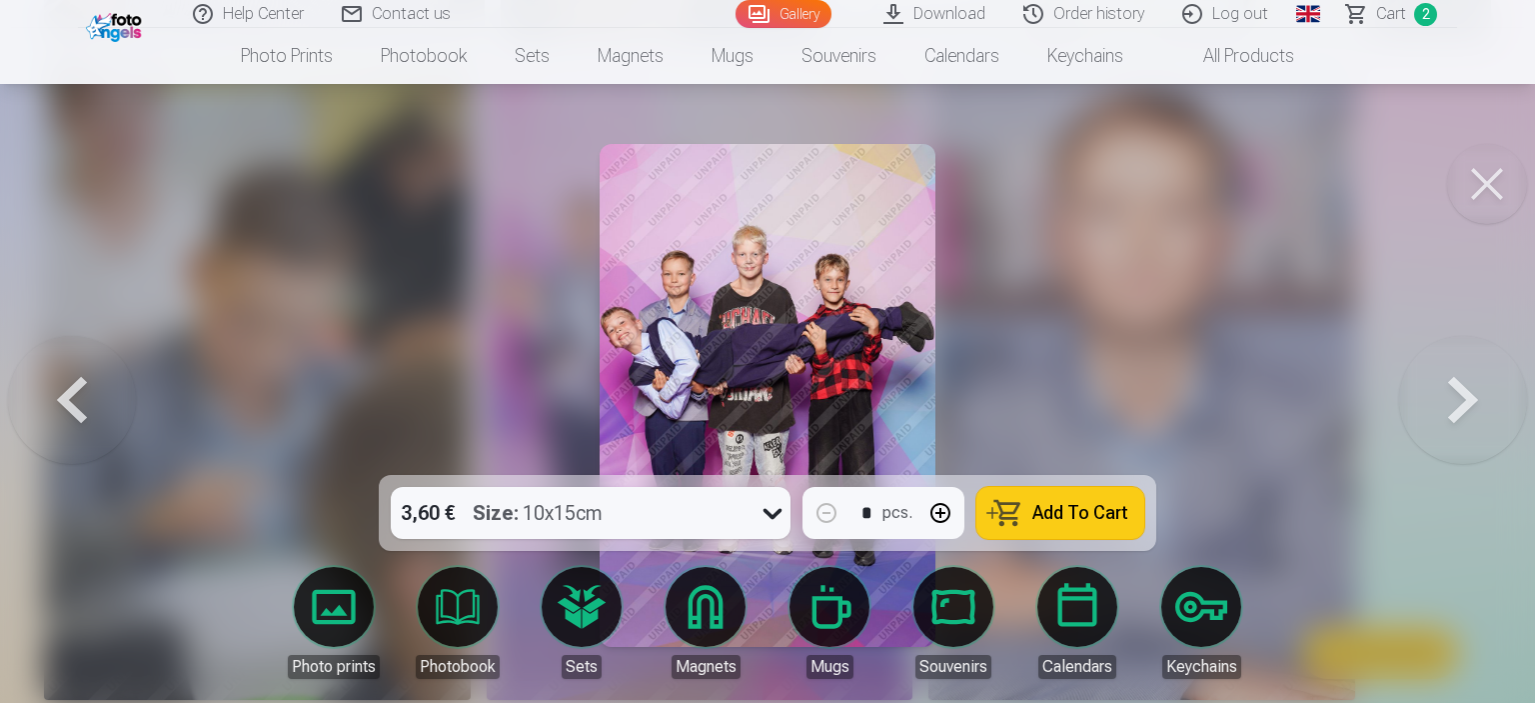
drag, startPoint x: 1492, startPoint y: 182, endPoint x: 1478, endPoint y: 181, distance: 14.0
click at [1491, 182] on button at bounding box center [1487, 184] width 80 height 80
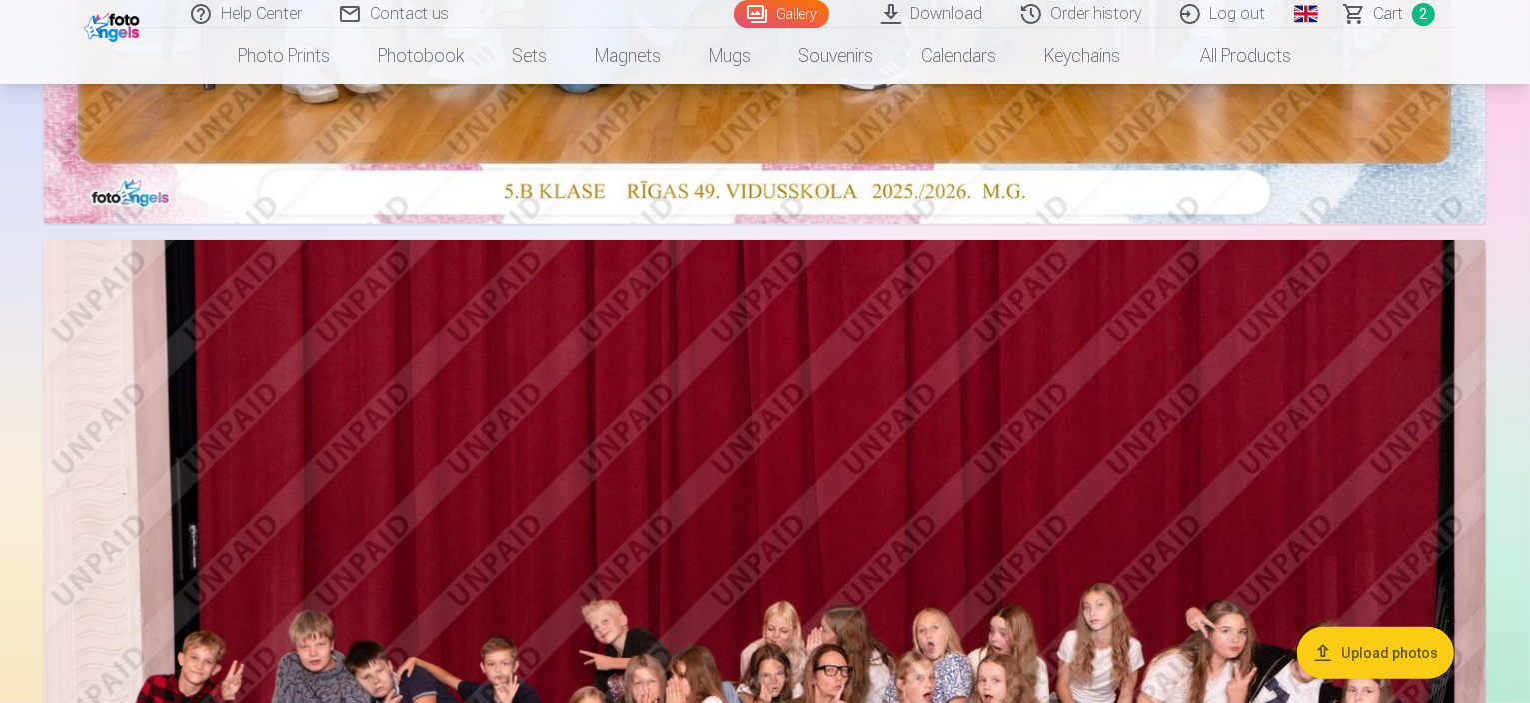
scroll to position [793, 0]
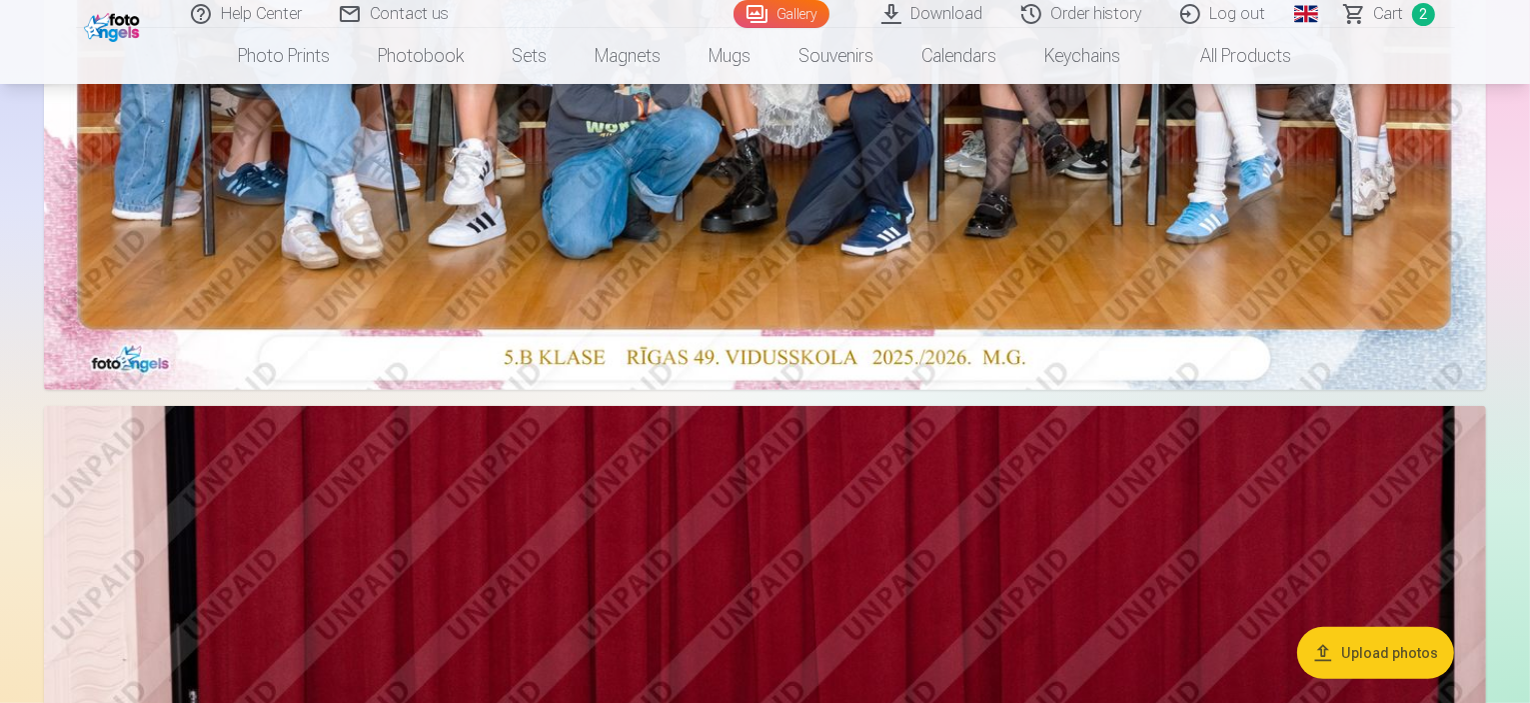
click at [1393, 15] on span "Сart" at bounding box center [1389, 14] width 30 height 24
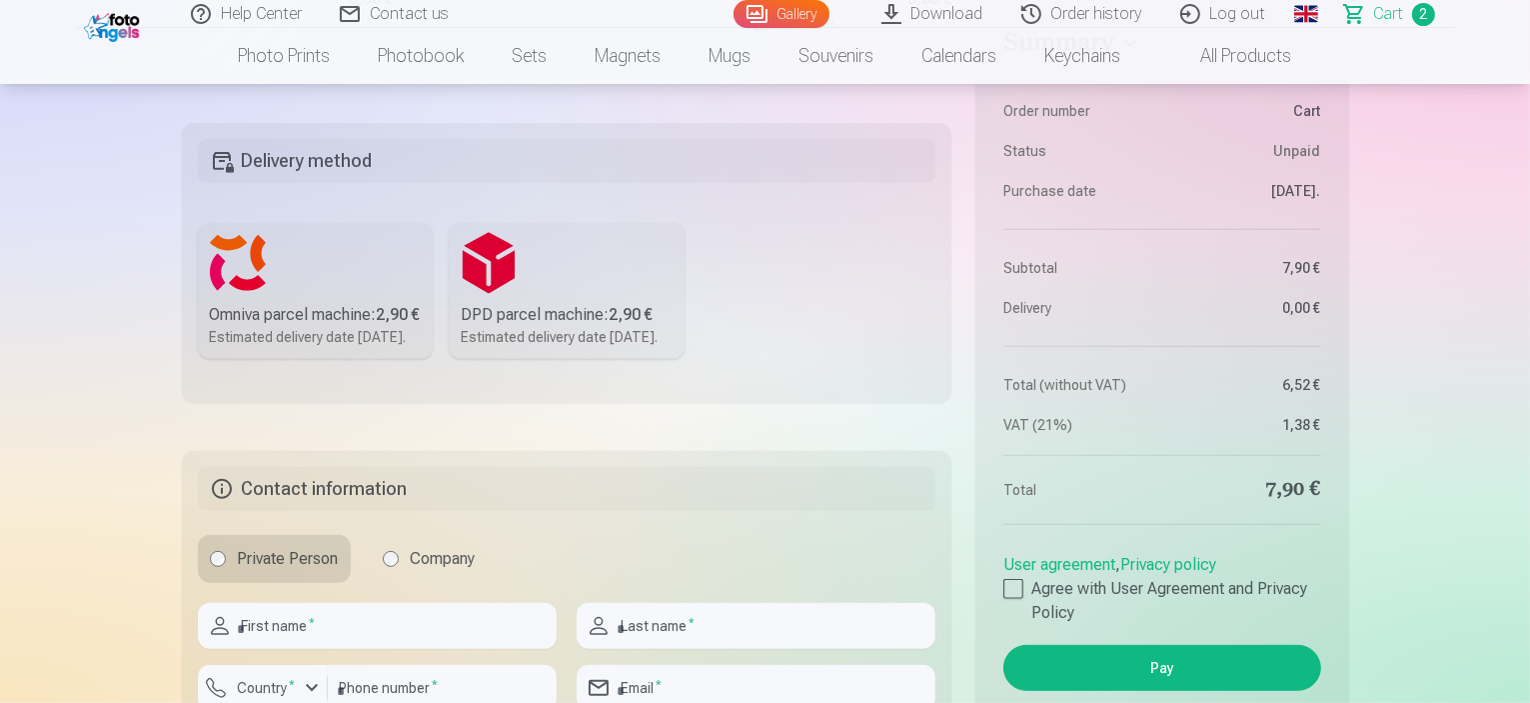
scroll to position [800, 0]
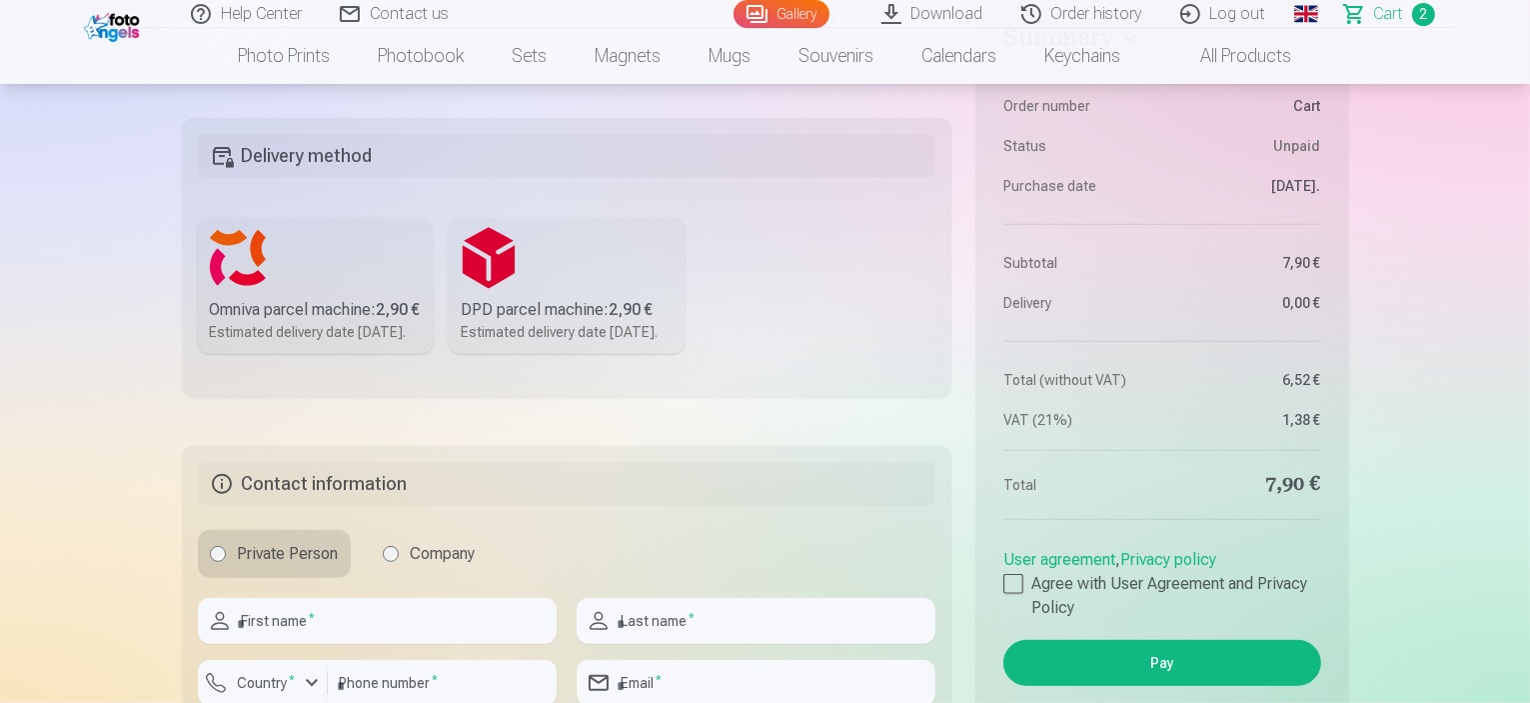
click at [296, 322] on div "Omniva parcel machine : 2,90 €" at bounding box center [316, 310] width 212 height 24
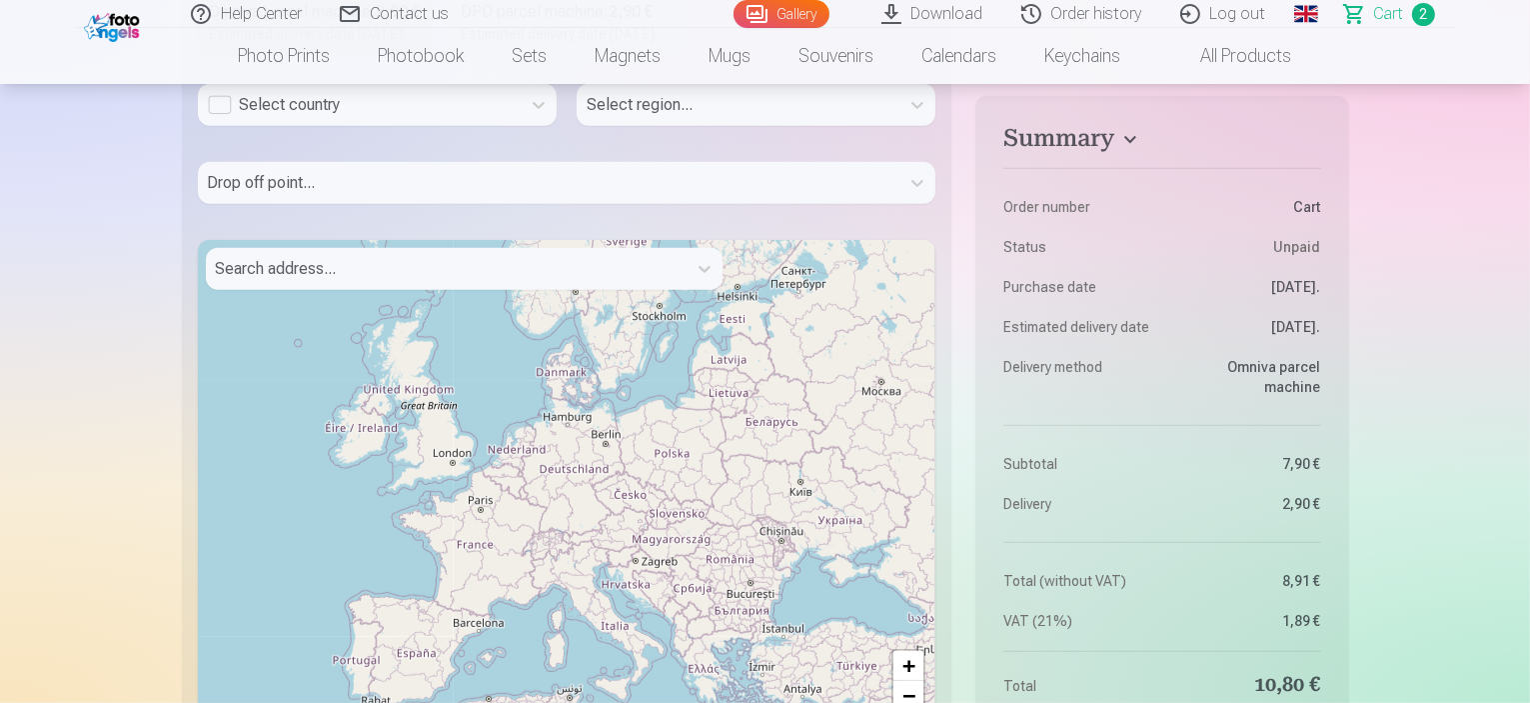
scroll to position [1099, 0]
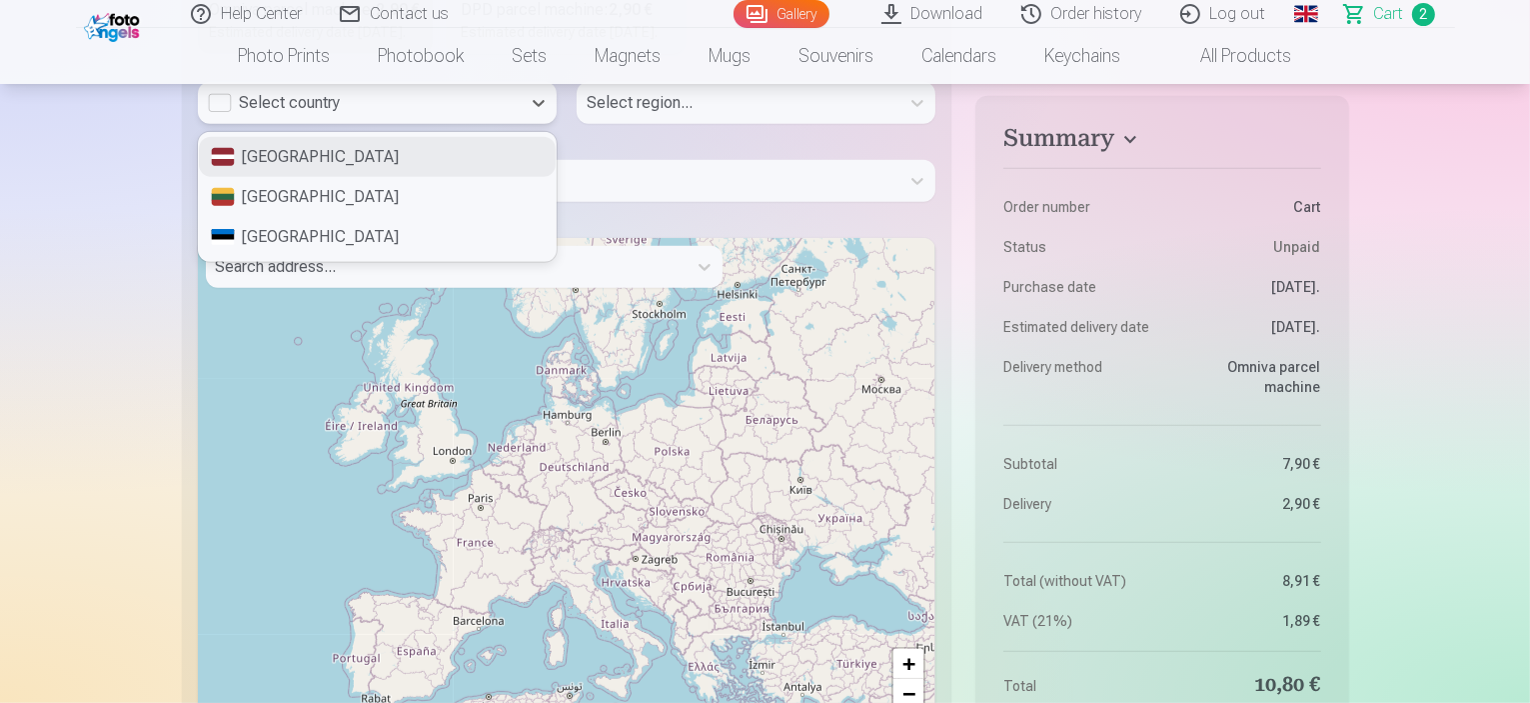
click at [341, 124] on div "Select country" at bounding box center [359, 103] width 323 height 42
click at [336, 177] on div "Latvia" at bounding box center [377, 157] width 357 height 40
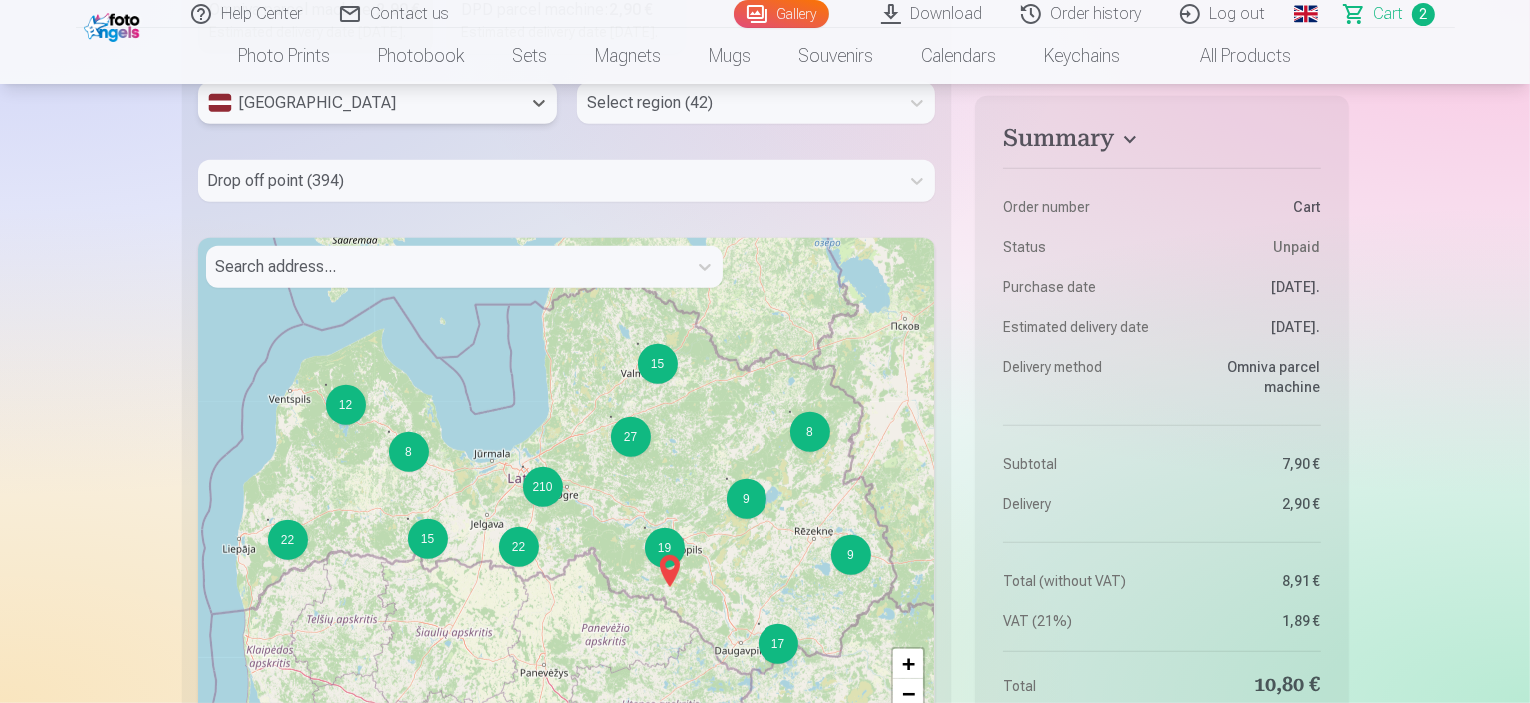
click at [657, 117] on div at bounding box center [738, 103] width 303 height 28
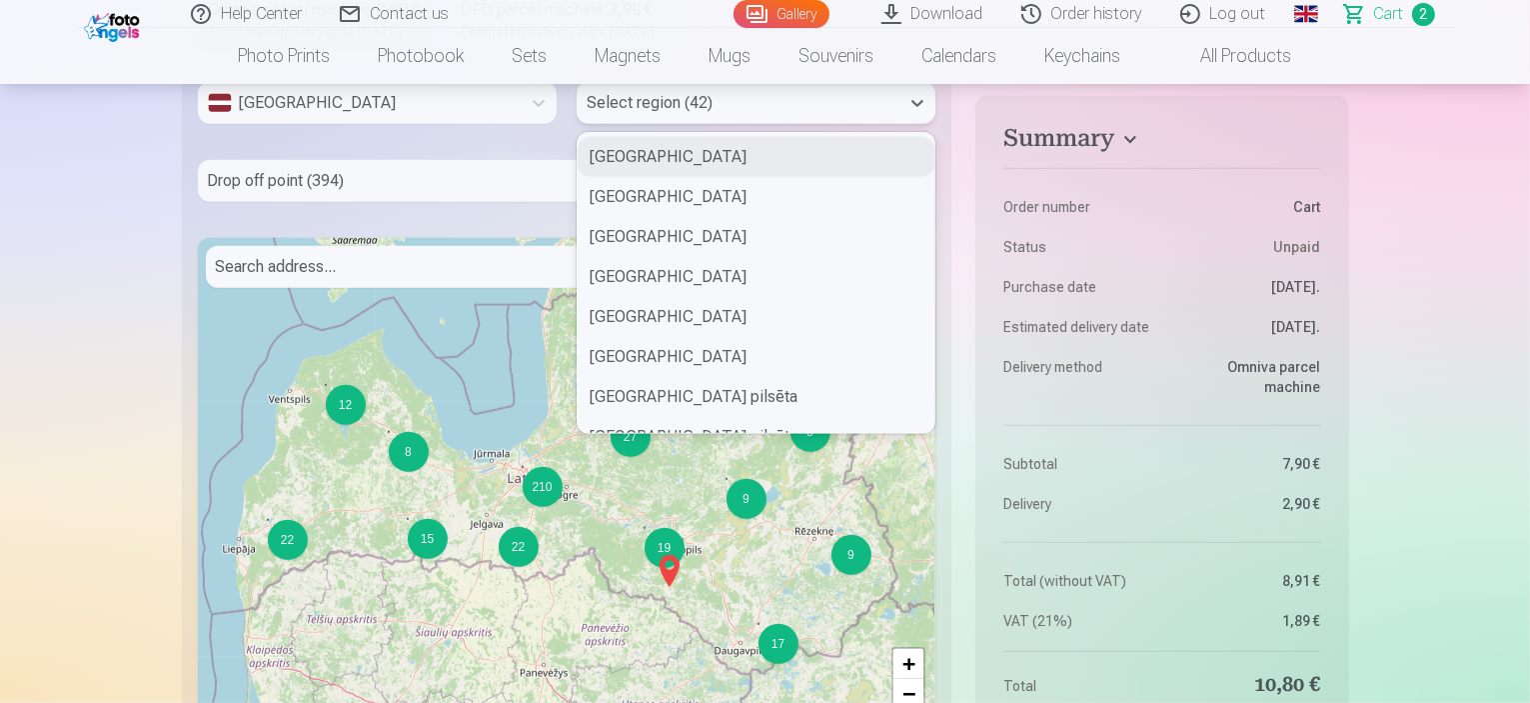
click at [657, 117] on div at bounding box center [738, 103] width 303 height 28
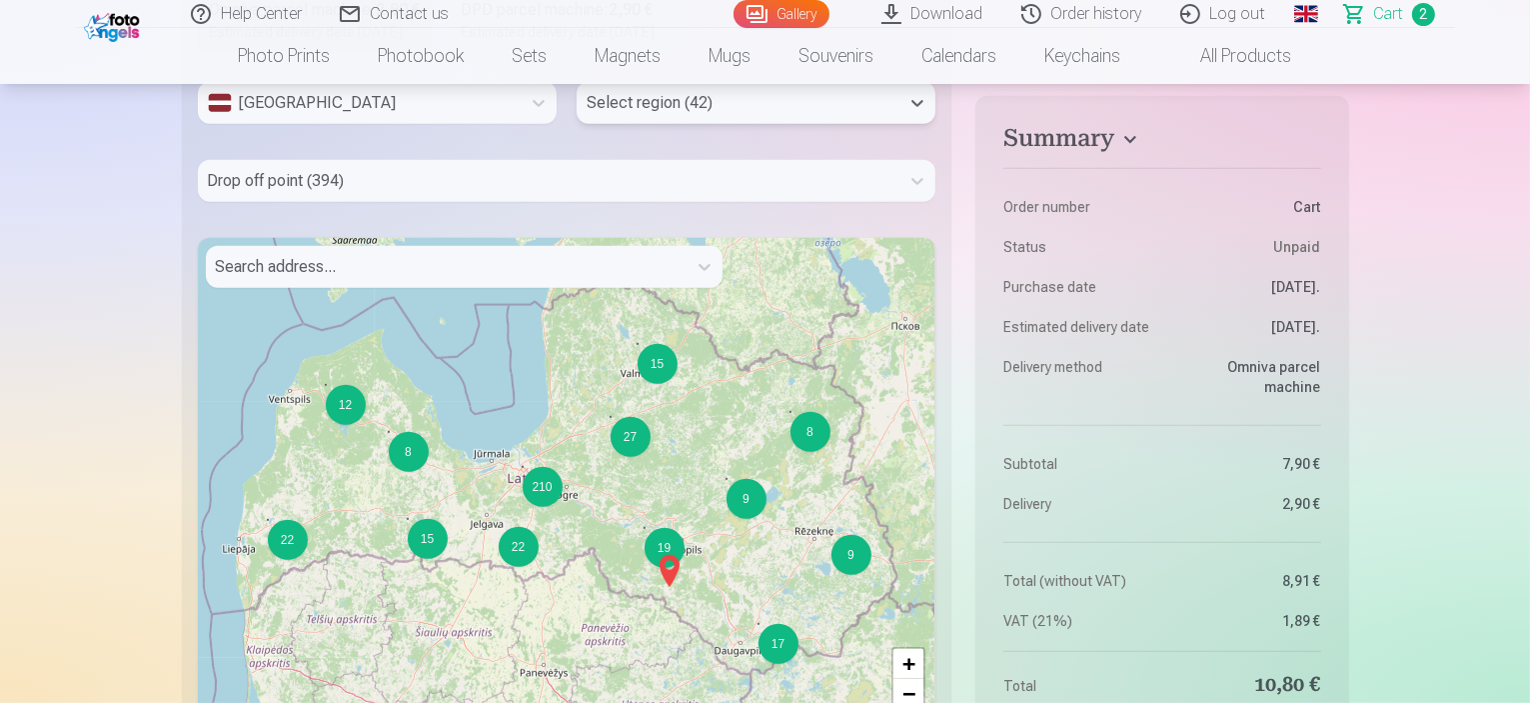
click at [352, 202] on div "Drop off point (394)" at bounding box center [549, 181] width 703 height 42
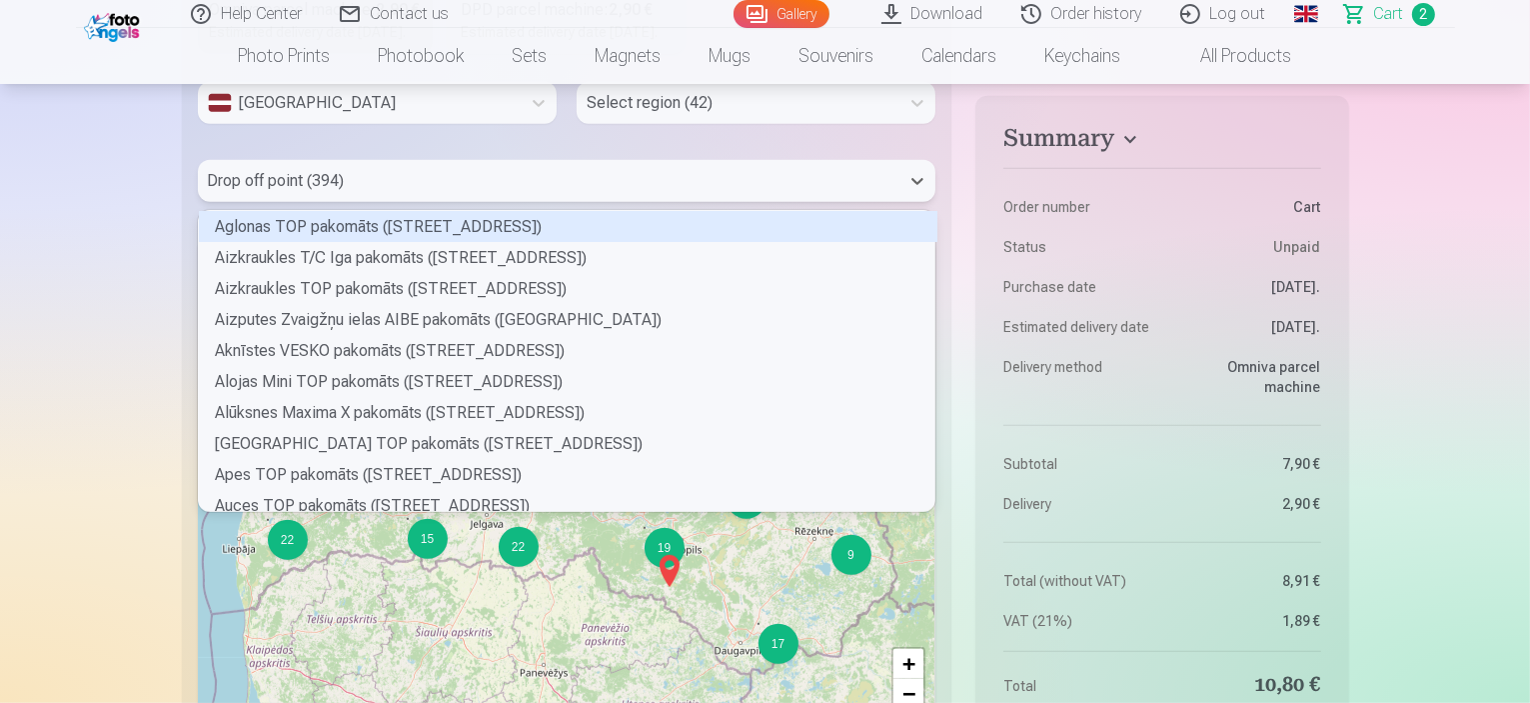
scroll to position [295, 732]
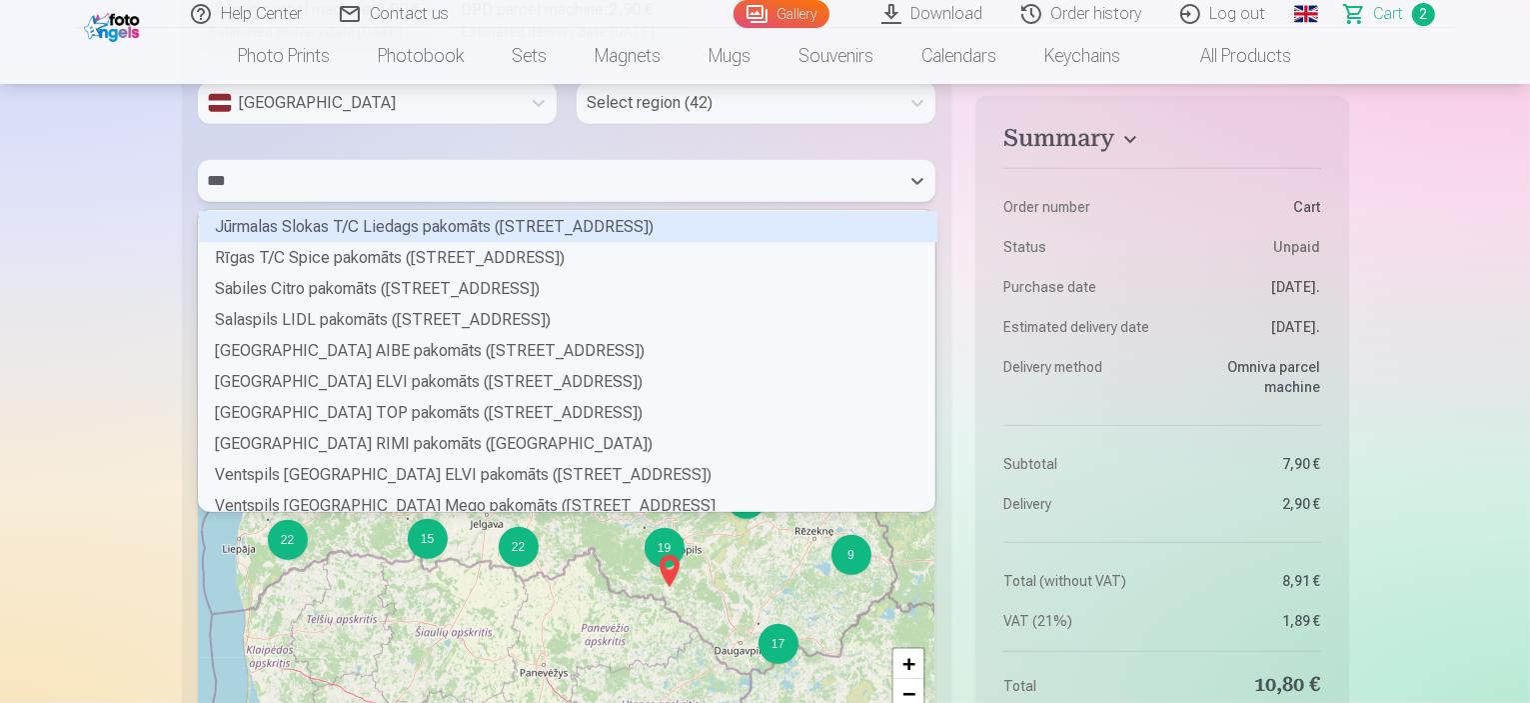
type input "****"
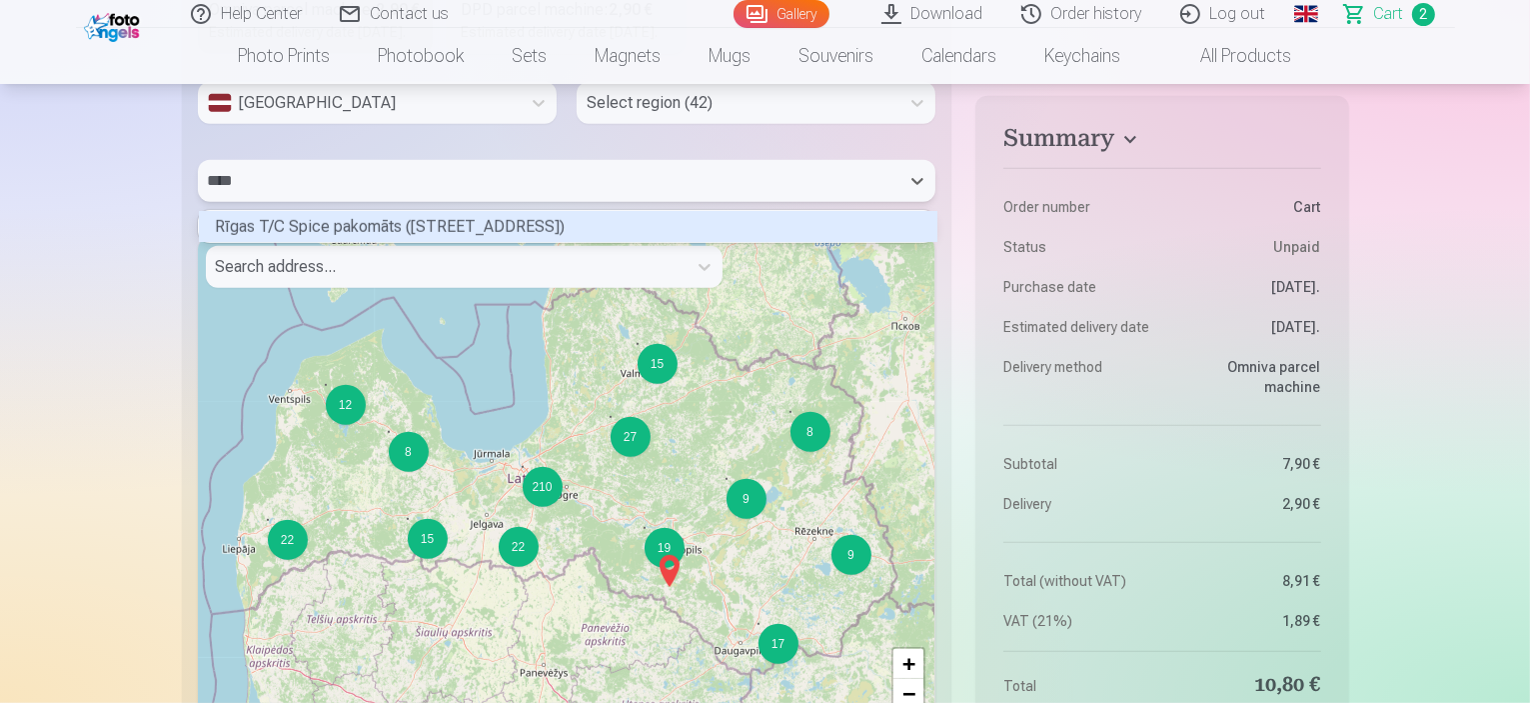
click at [412, 242] on div "Rīgas T/C Spice pakomāts (Lielirbes iela 29)" at bounding box center [568, 226] width 739 height 31
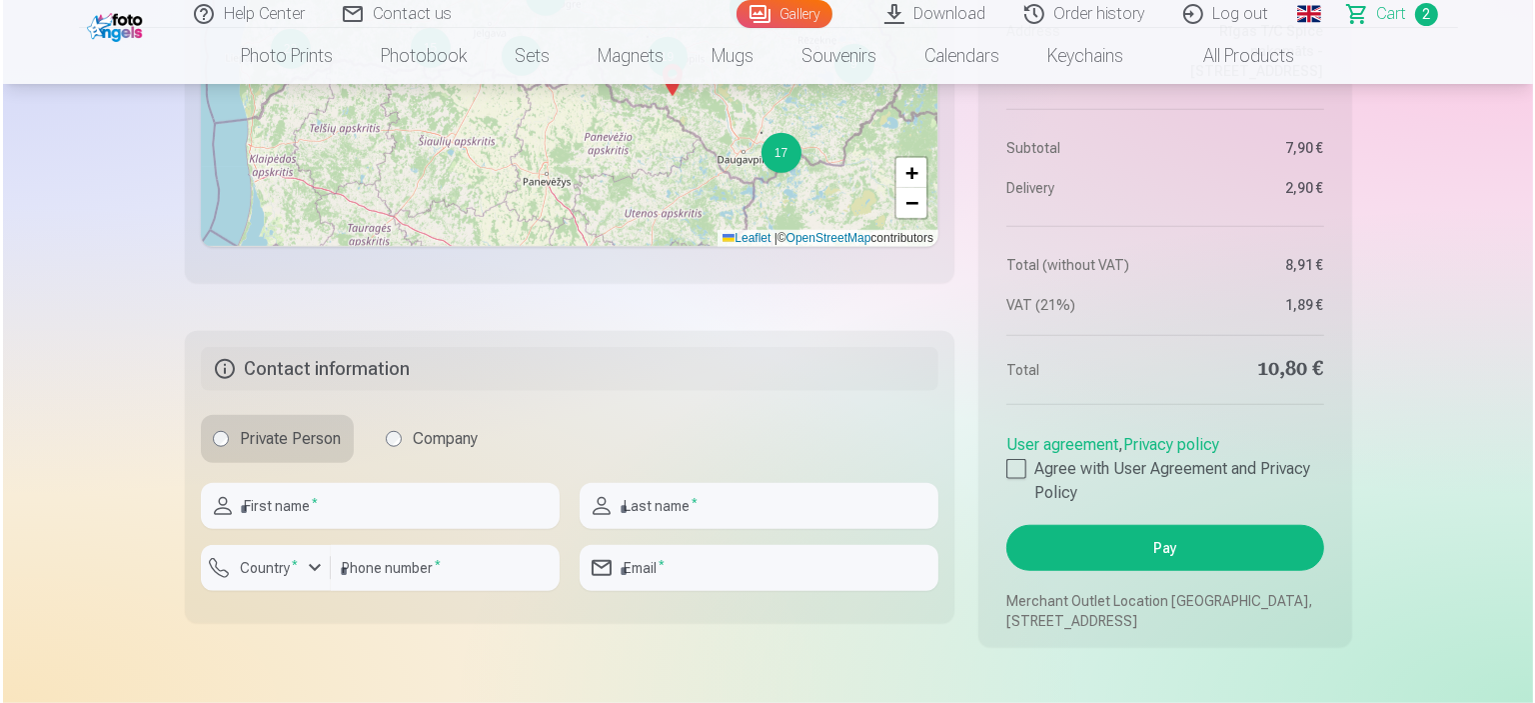
scroll to position [1699, 0]
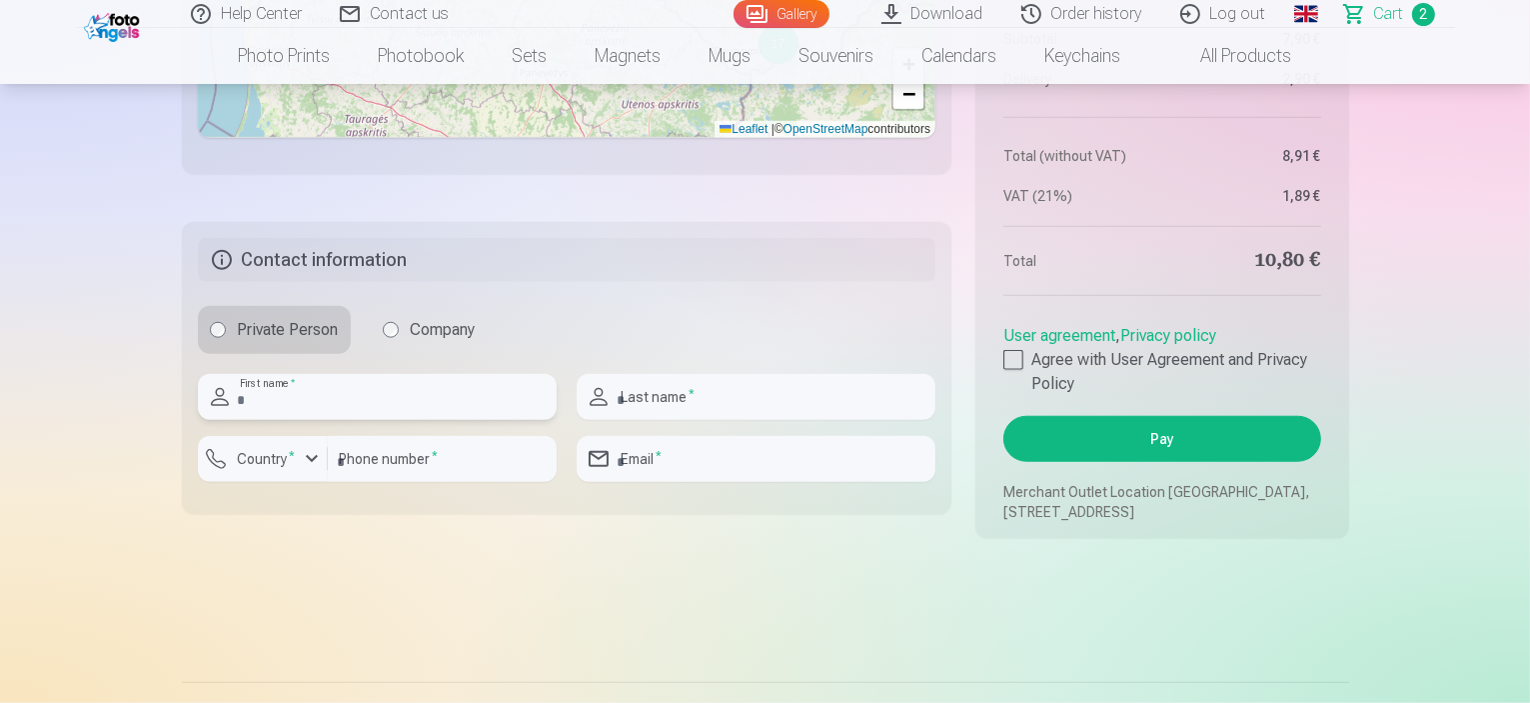
click at [373, 420] on input "text" at bounding box center [377, 397] width 359 height 46
type input "********"
type input "**********"
type input "********"
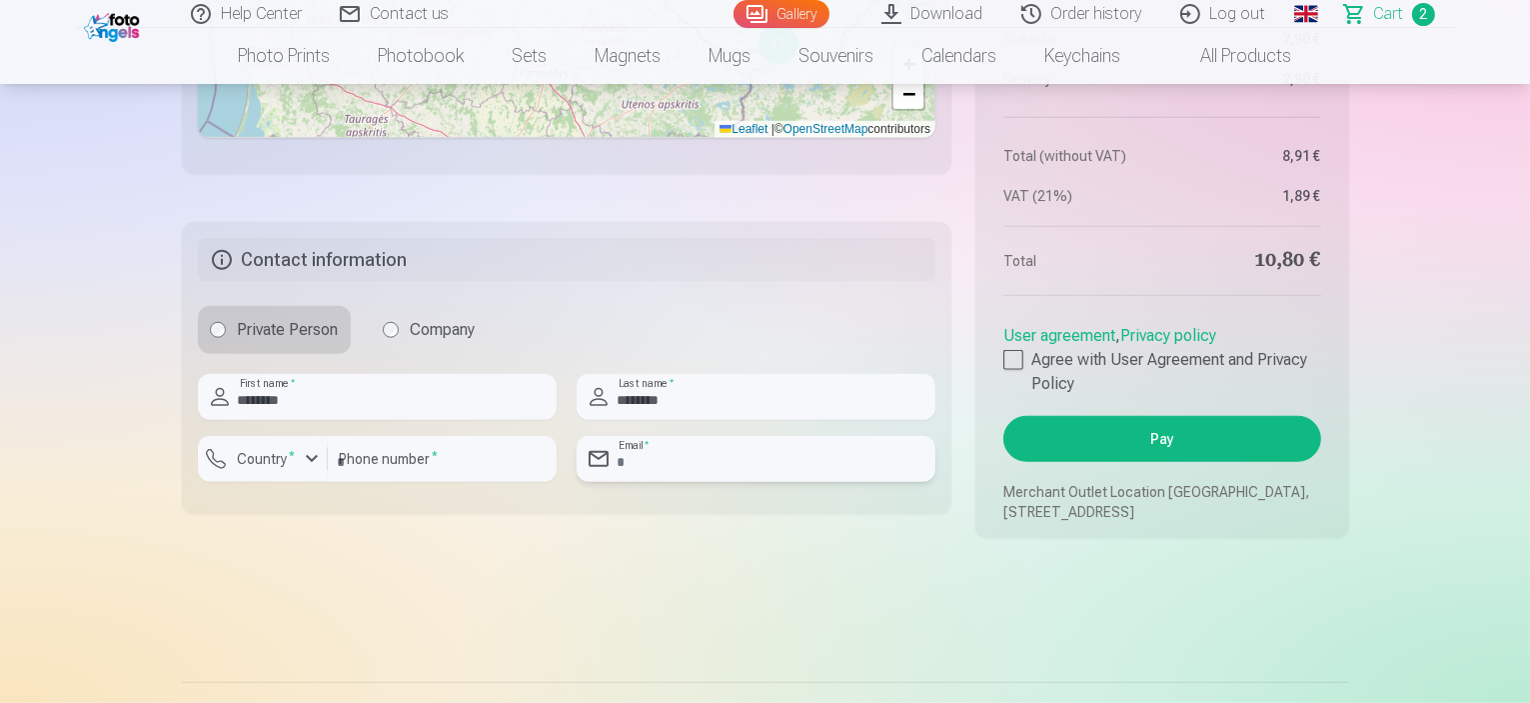
click at [687, 482] on input "email" at bounding box center [756, 459] width 359 height 46
type input "**********"
click at [273, 469] on label "Country *" at bounding box center [267, 459] width 74 height 20
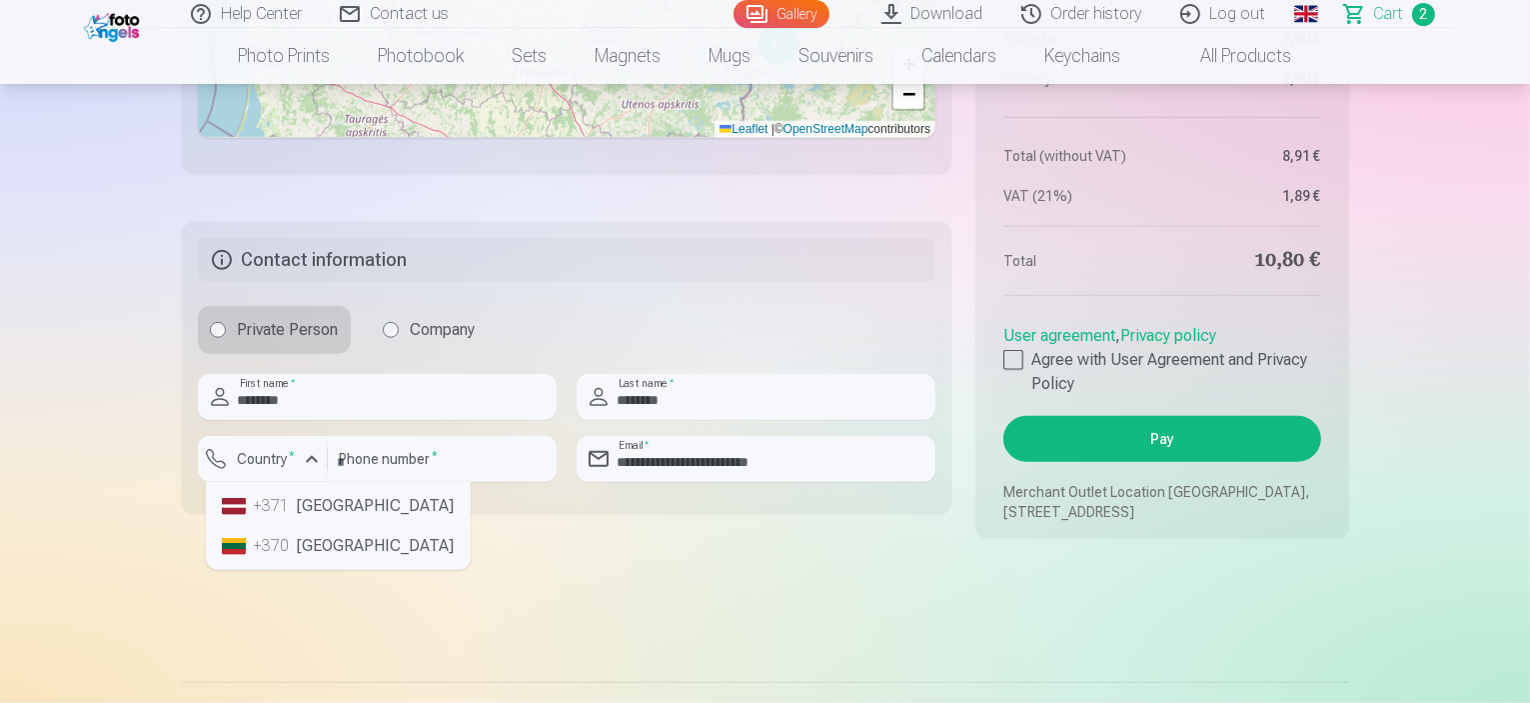
drag, startPoint x: 300, startPoint y: 541, endPoint x: 320, endPoint y: 542, distance: 20.0
click at [300, 526] on li "+371 Latvia" at bounding box center [338, 506] width 249 height 40
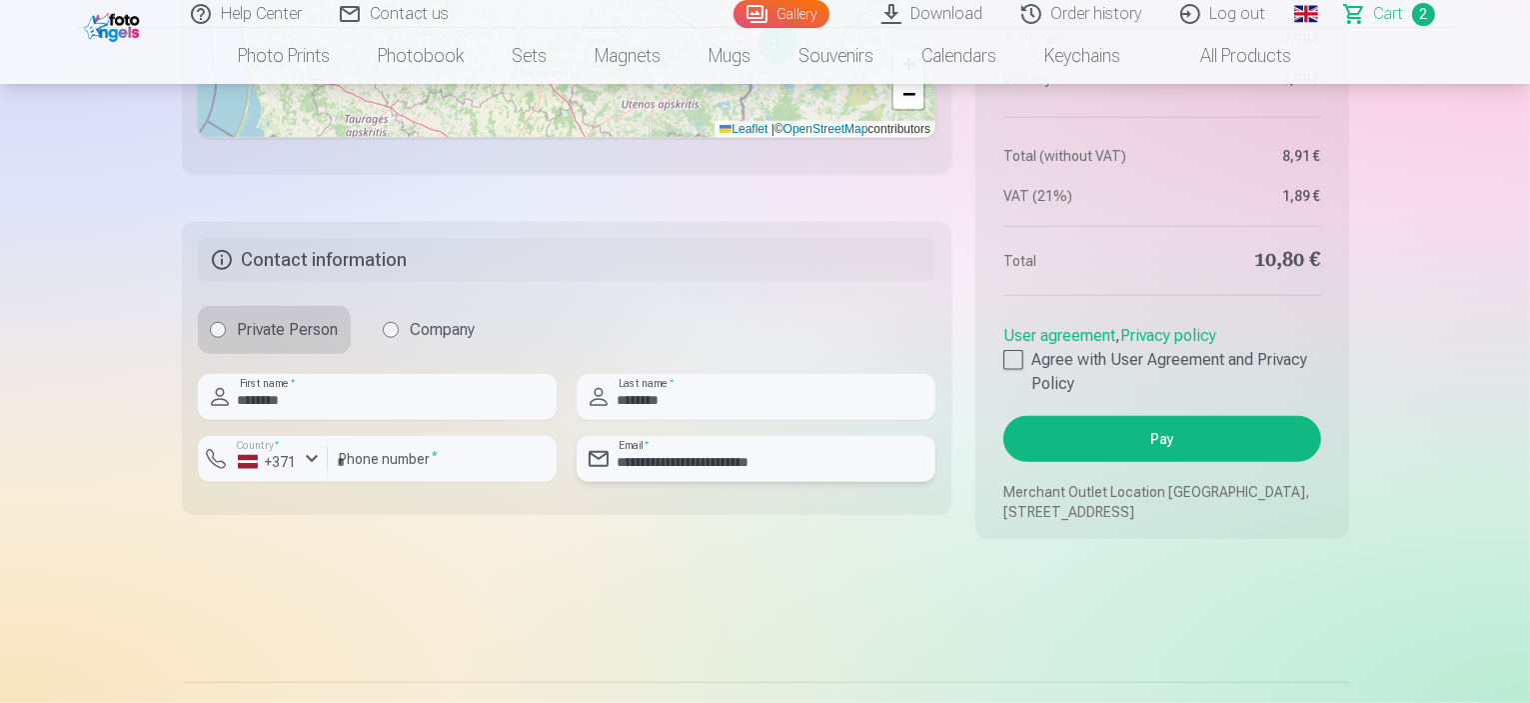
click at [714, 482] on input "**********" at bounding box center [756, 459] width 359 height 46
drag, startPoint x: 1008, startPoint y: 403, endPoint x: 1032, endPoint y: 415, distance: 26.8
click at [1013, 370] on div at bounding box center [1013, 360] width 20 height 20
click at [1127, 462] on button "Pay" at bounding box center [1161, 439] width 317 height 46
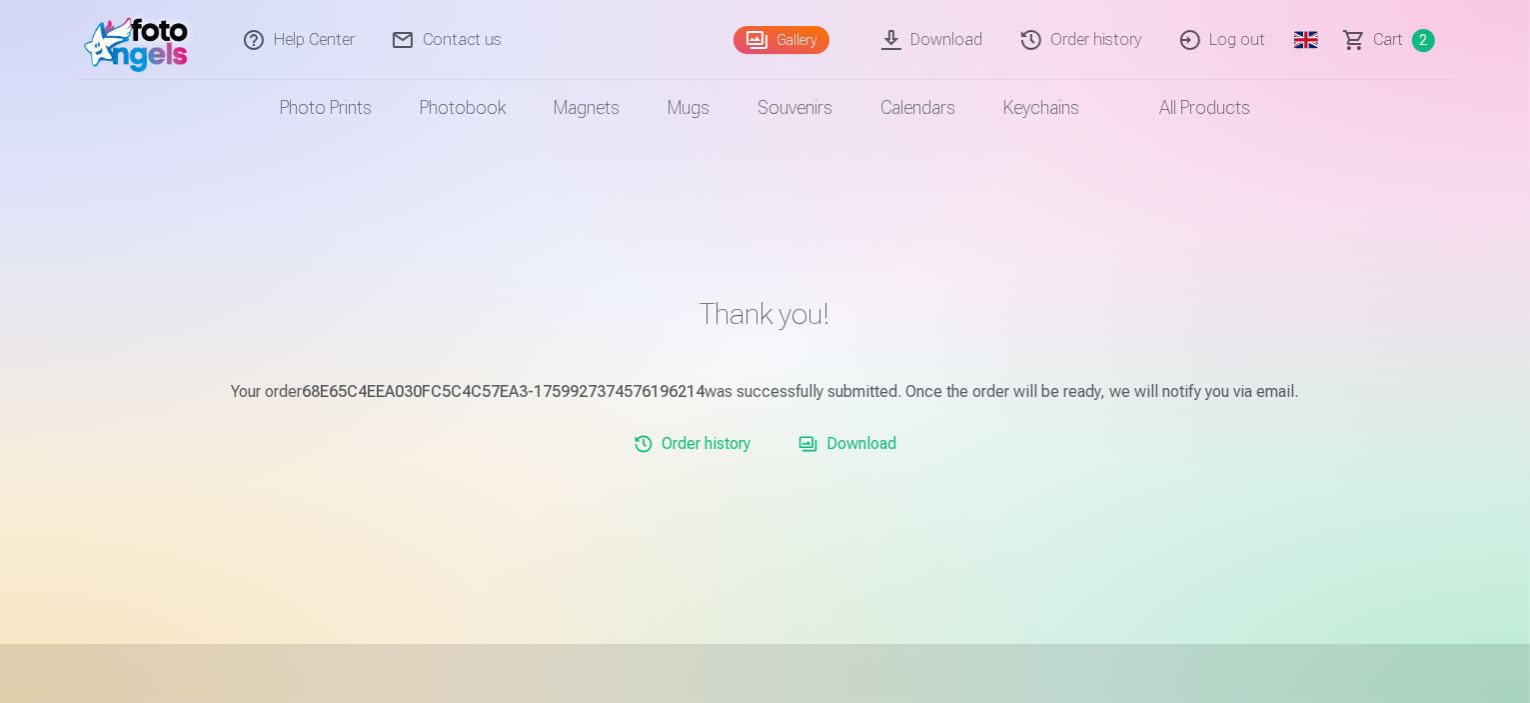
click at [124, 48] on img at bounding box center [141, 40] width 115 height 64
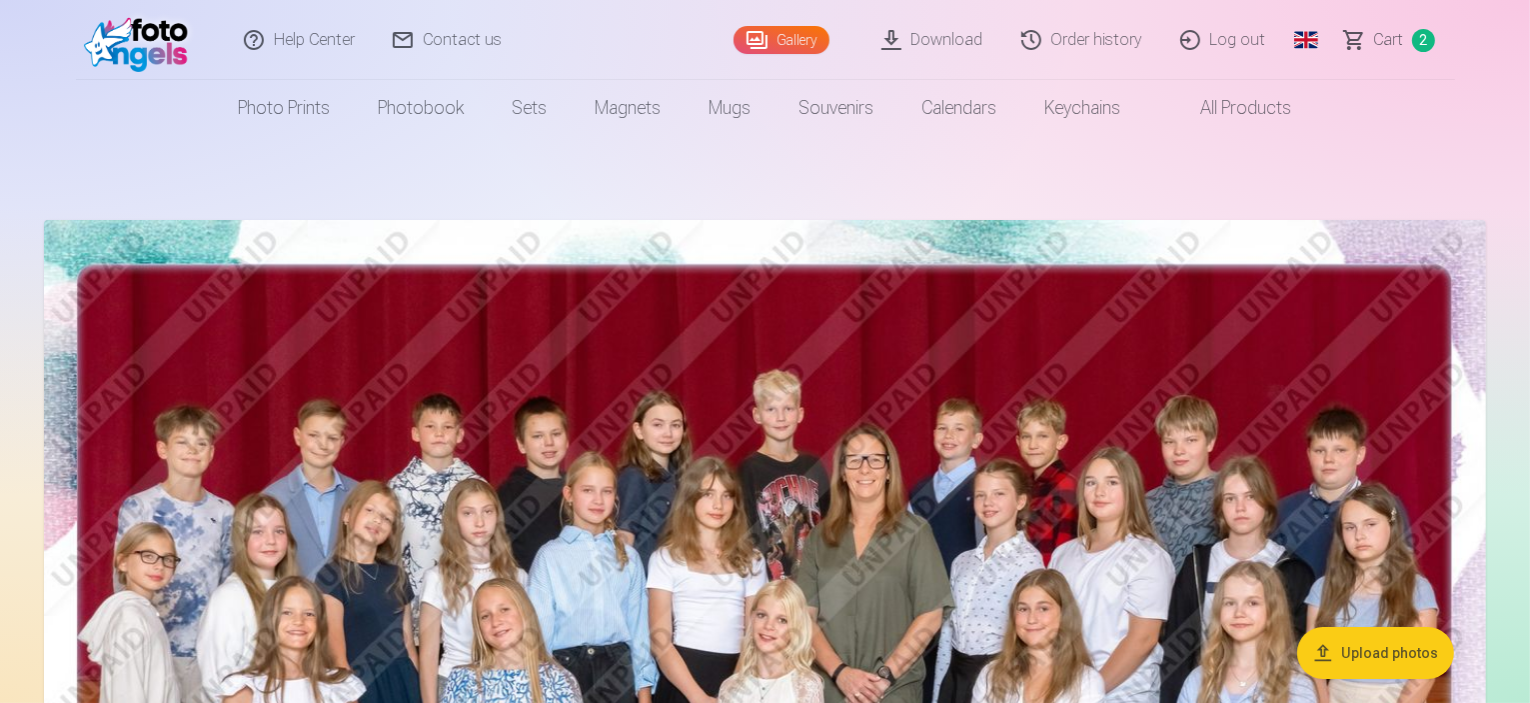
click at [1387, 29] on span "Сart" at bounding box center [1389, 40] width 30 height 24
